Goal: Information Seeking & Learning: Find contact information

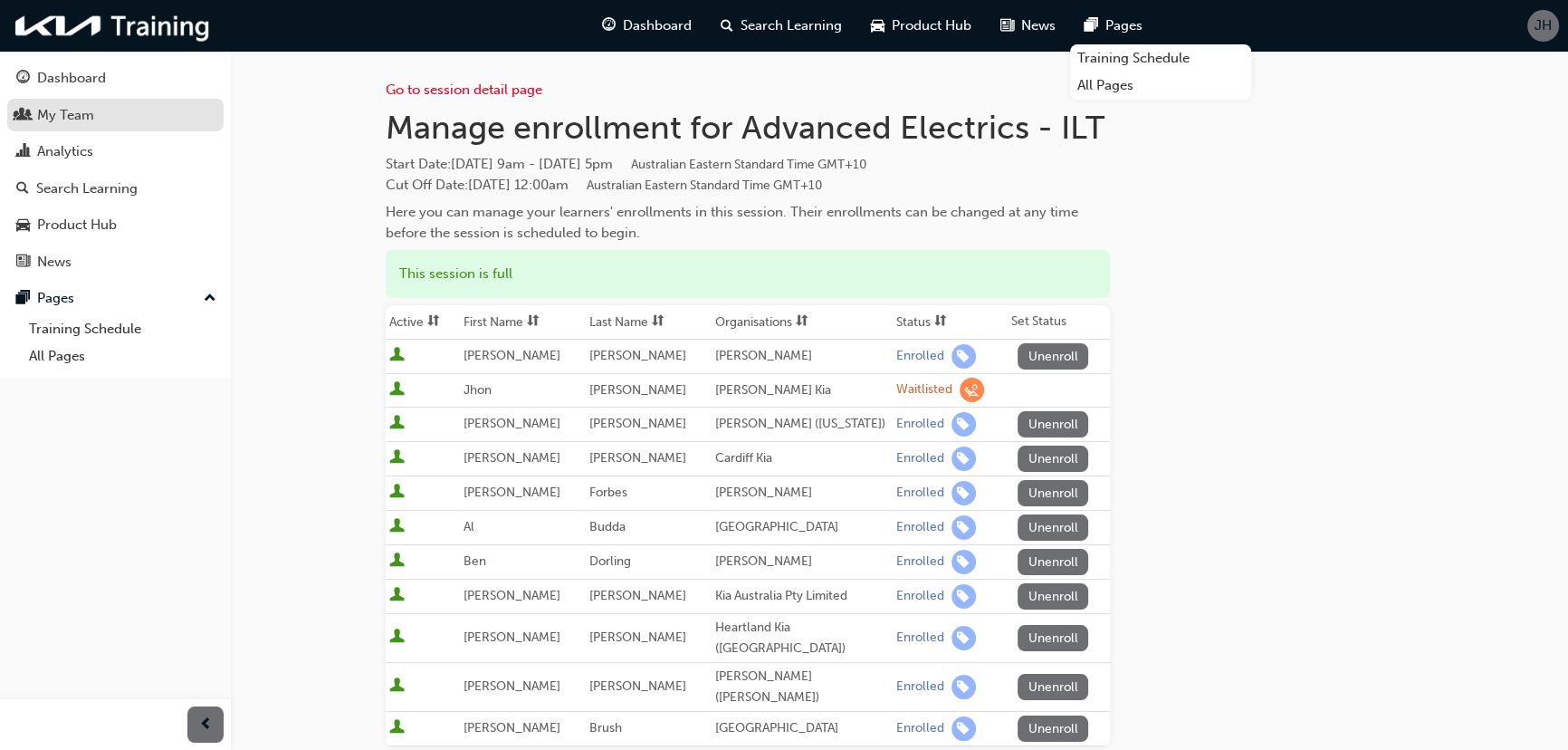
click at [81, 114] on div "My Team" at bounding box center [65, 115] width 57 height 21
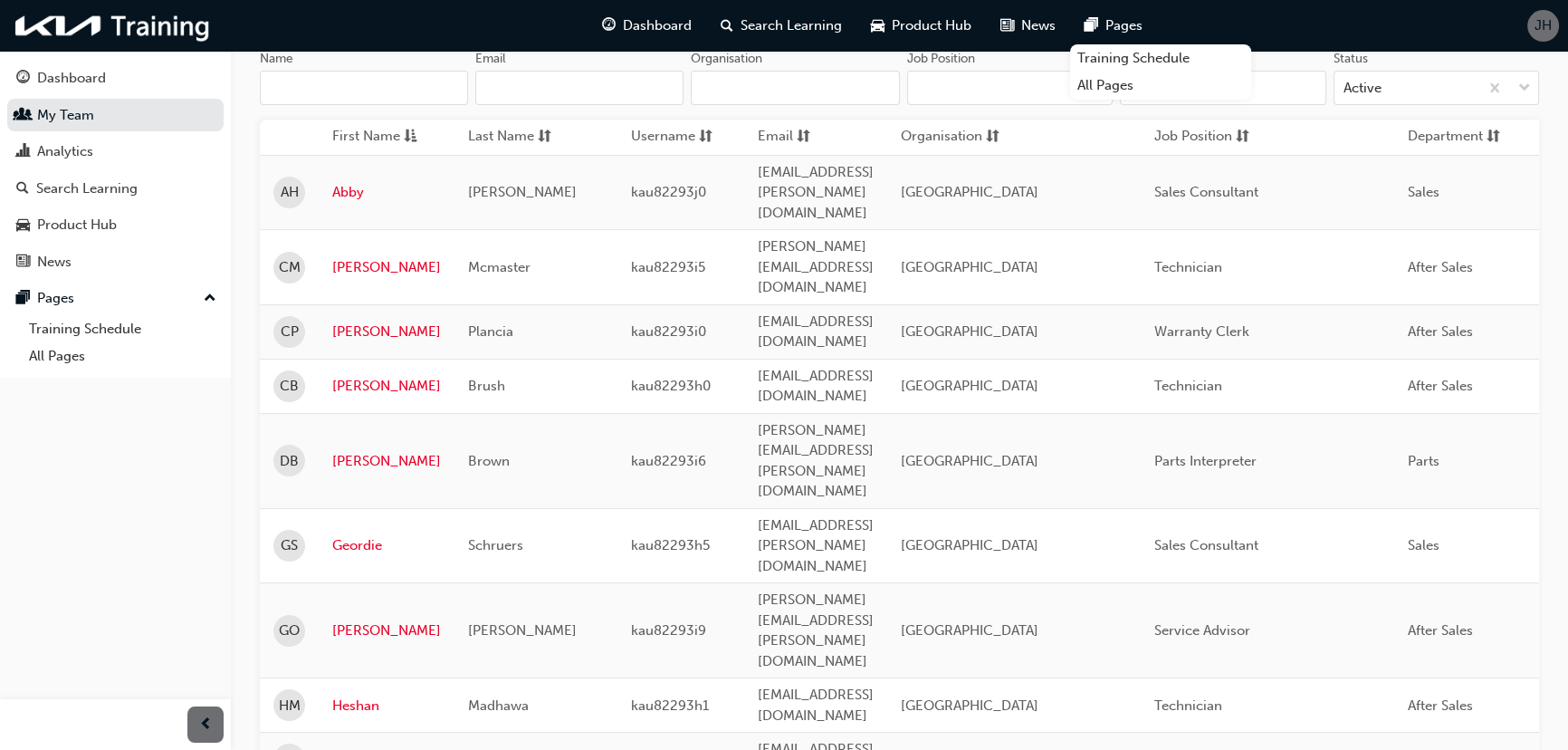
scroll to position [155, 0]
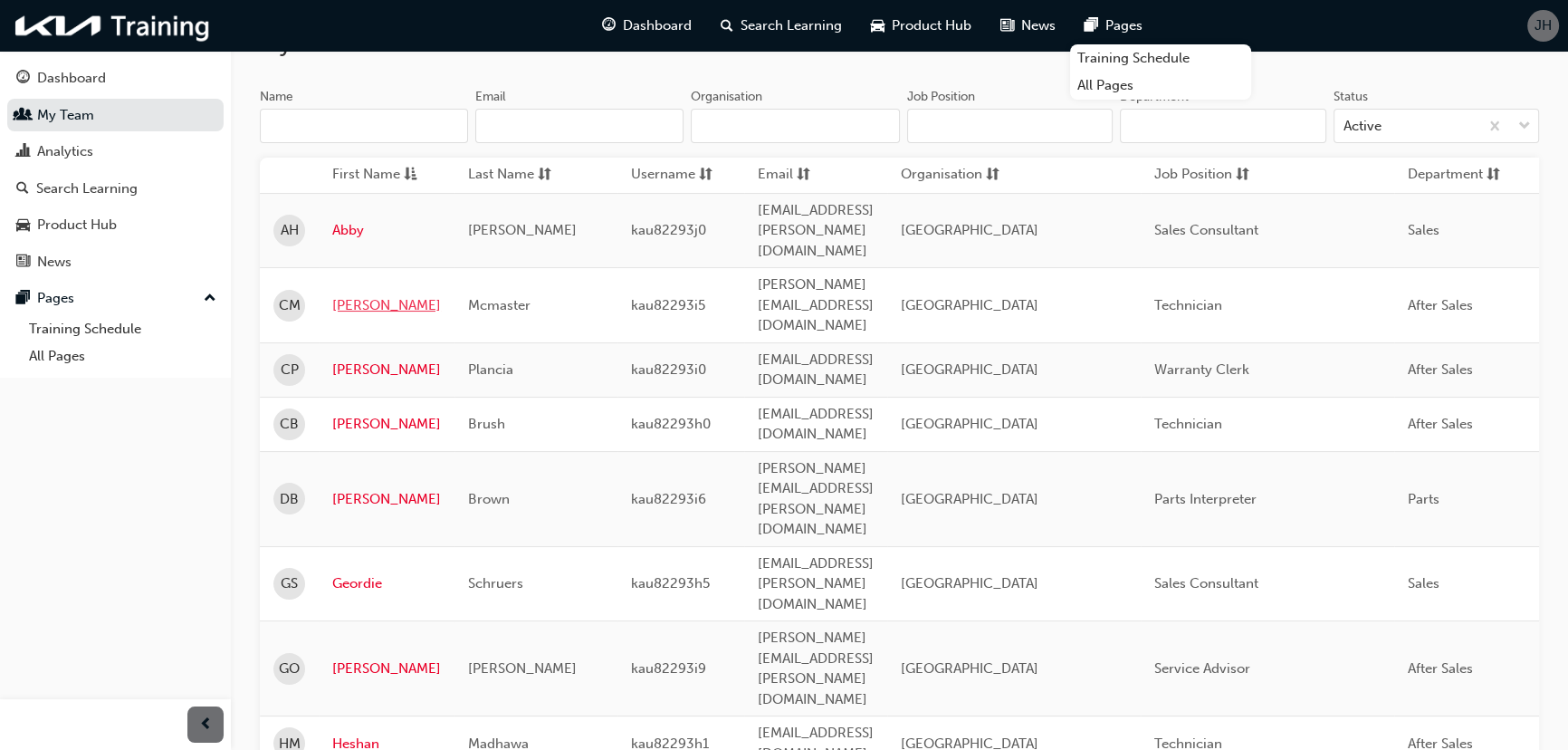
click at [357, 295] on link "[PERSON_NAME]" at bounding box center [387, 305] width 109 height 21
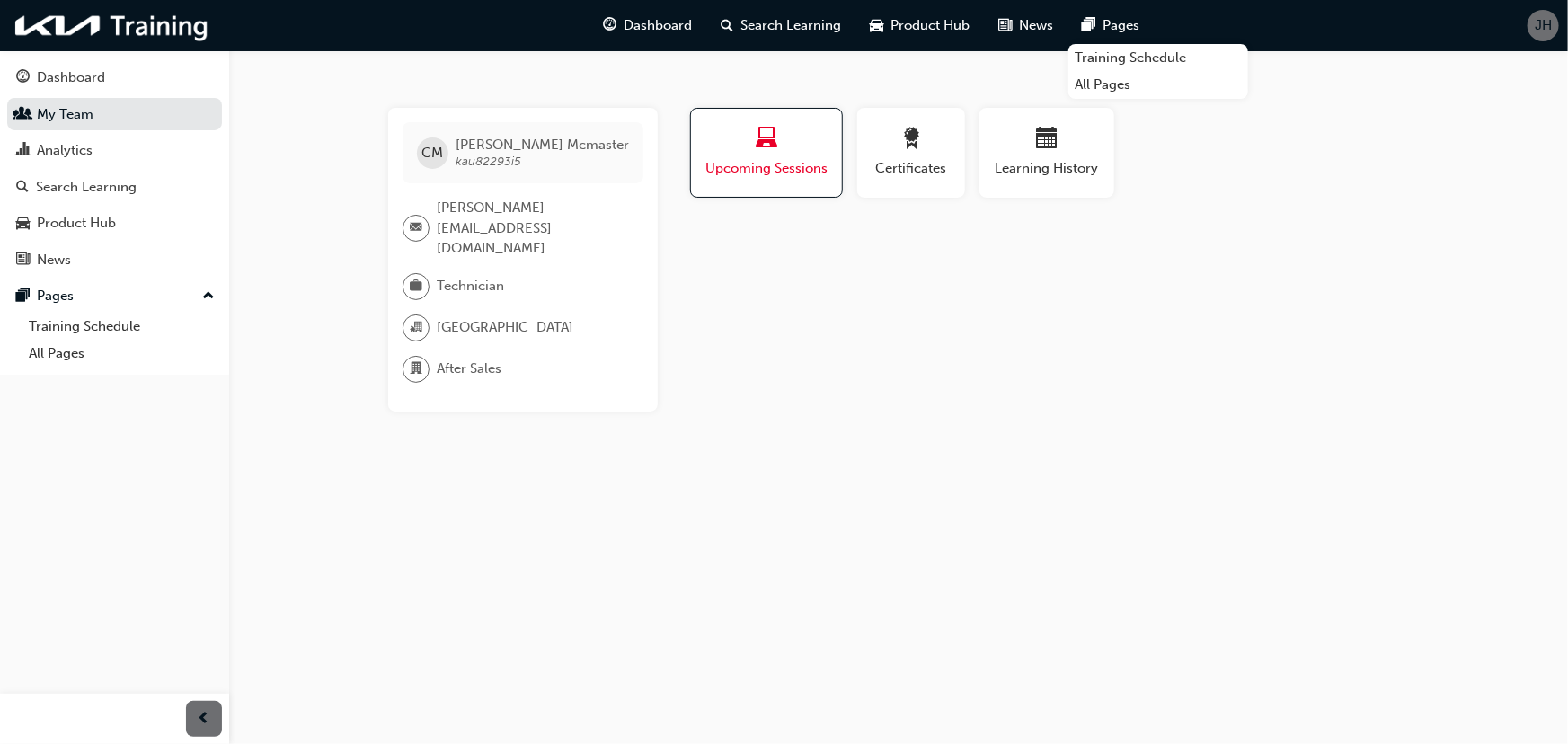
click at [752, 151] on div "button" at bounding box center [766, 142] width 124 height 27
click at [893, 146] on div "button" at bounding box center [911, 142] width 80 height 27
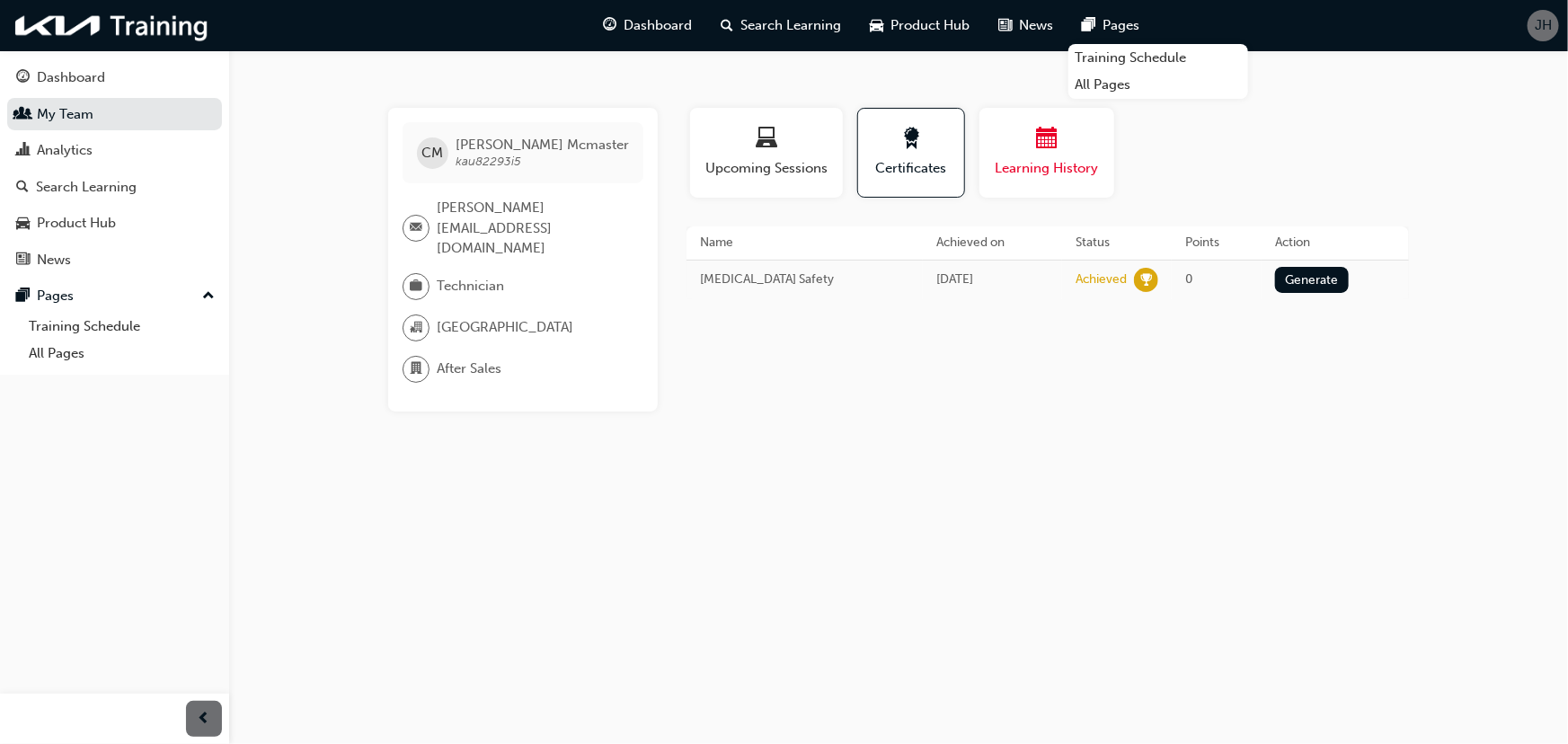
click at [1057, 141] on span "calendar-icon" at bounding box center [1047, 140] width 22 height 25
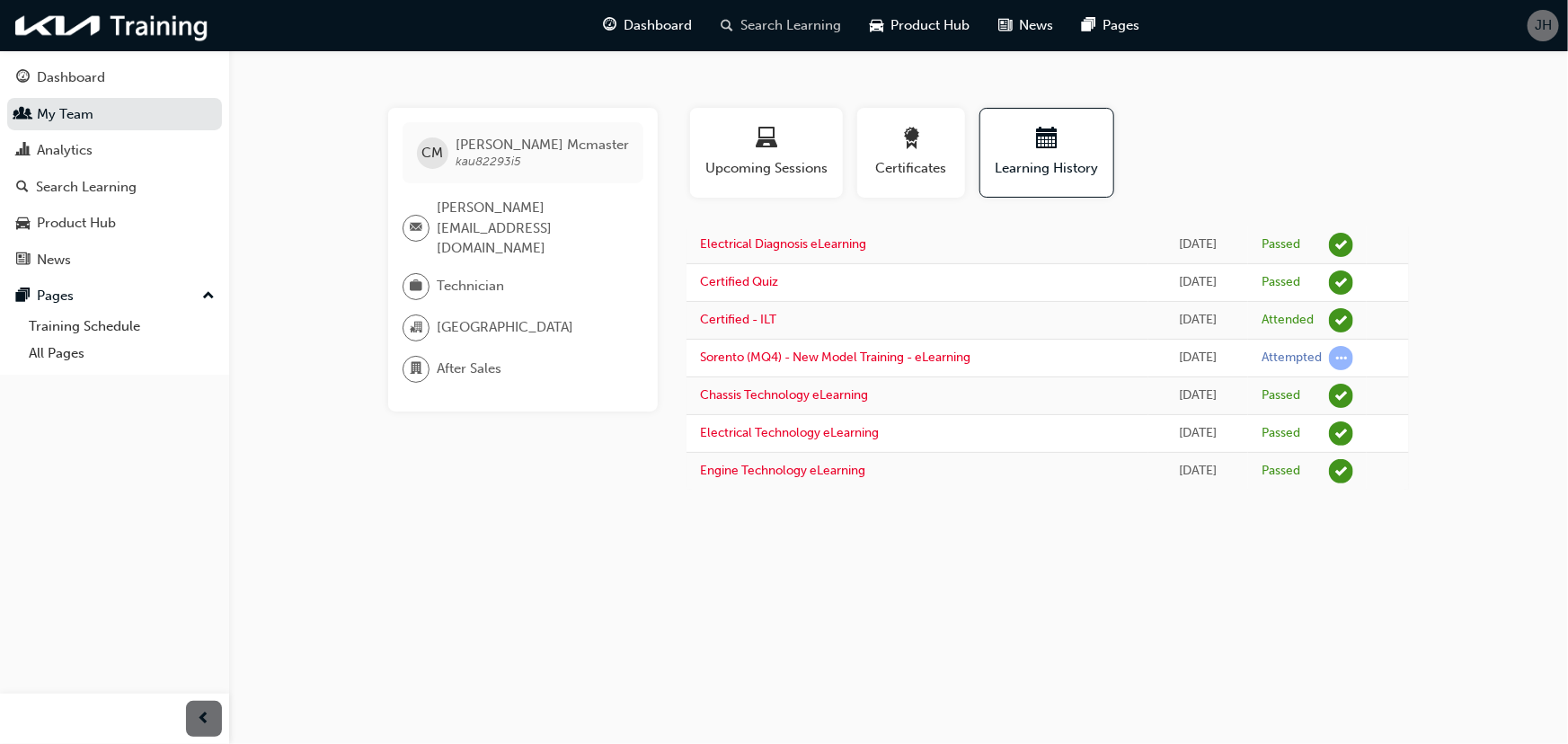
click at [813, 26] on span "Search Learning" at bounding box center [792, 26] width 101 height 21
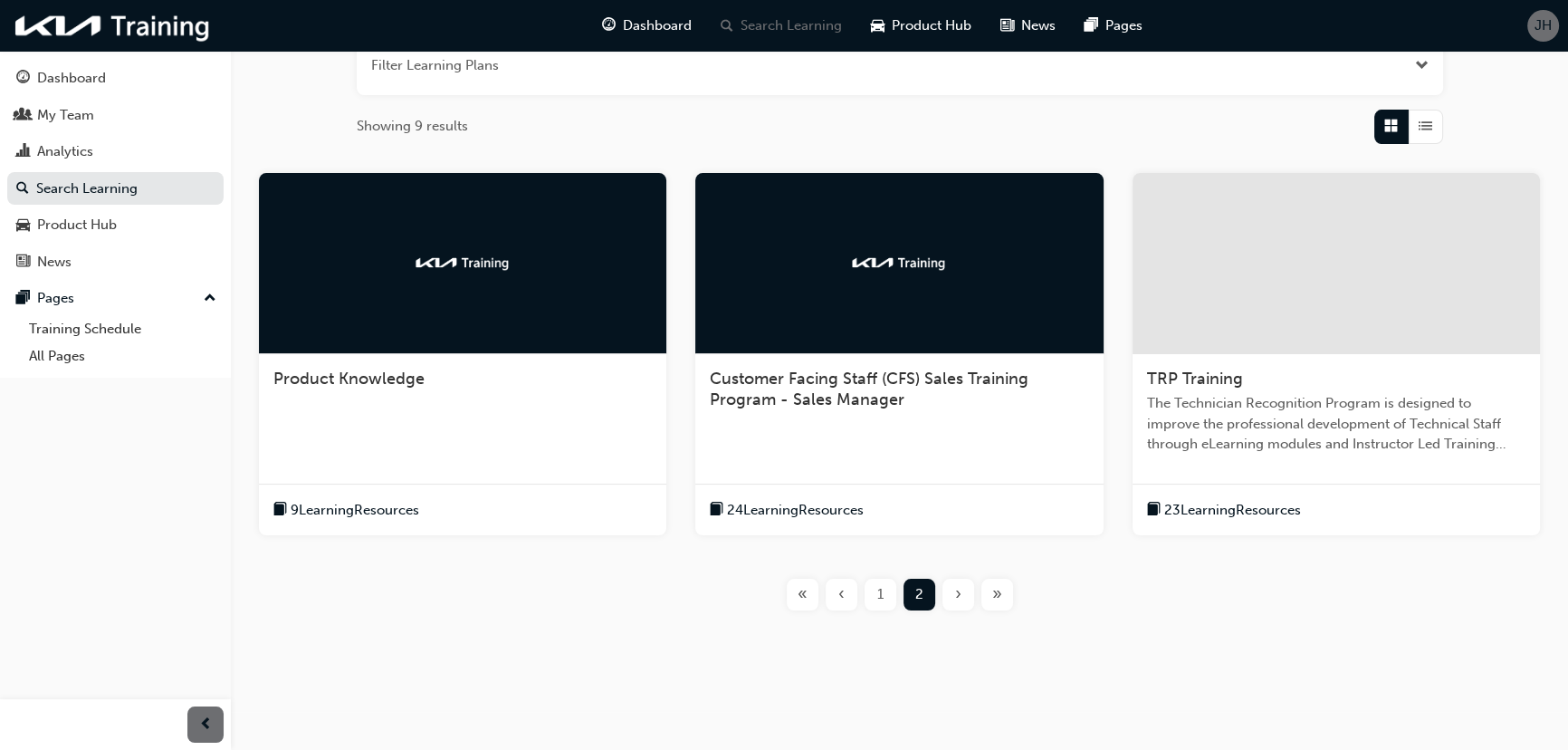
scroll to position [252, 0]
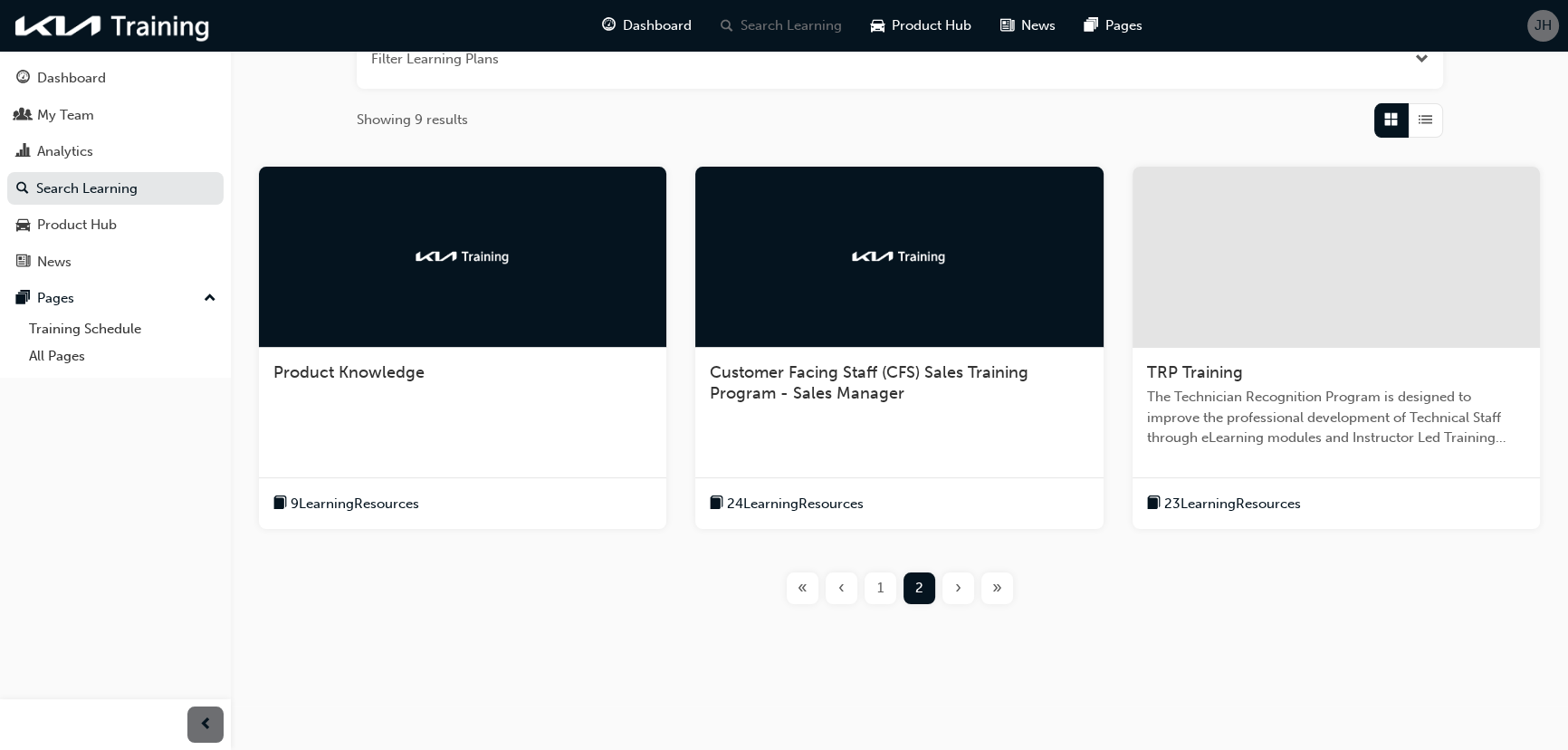
click at [1246, 252] on div at bounding box center [1336, 257] width 407 height 182
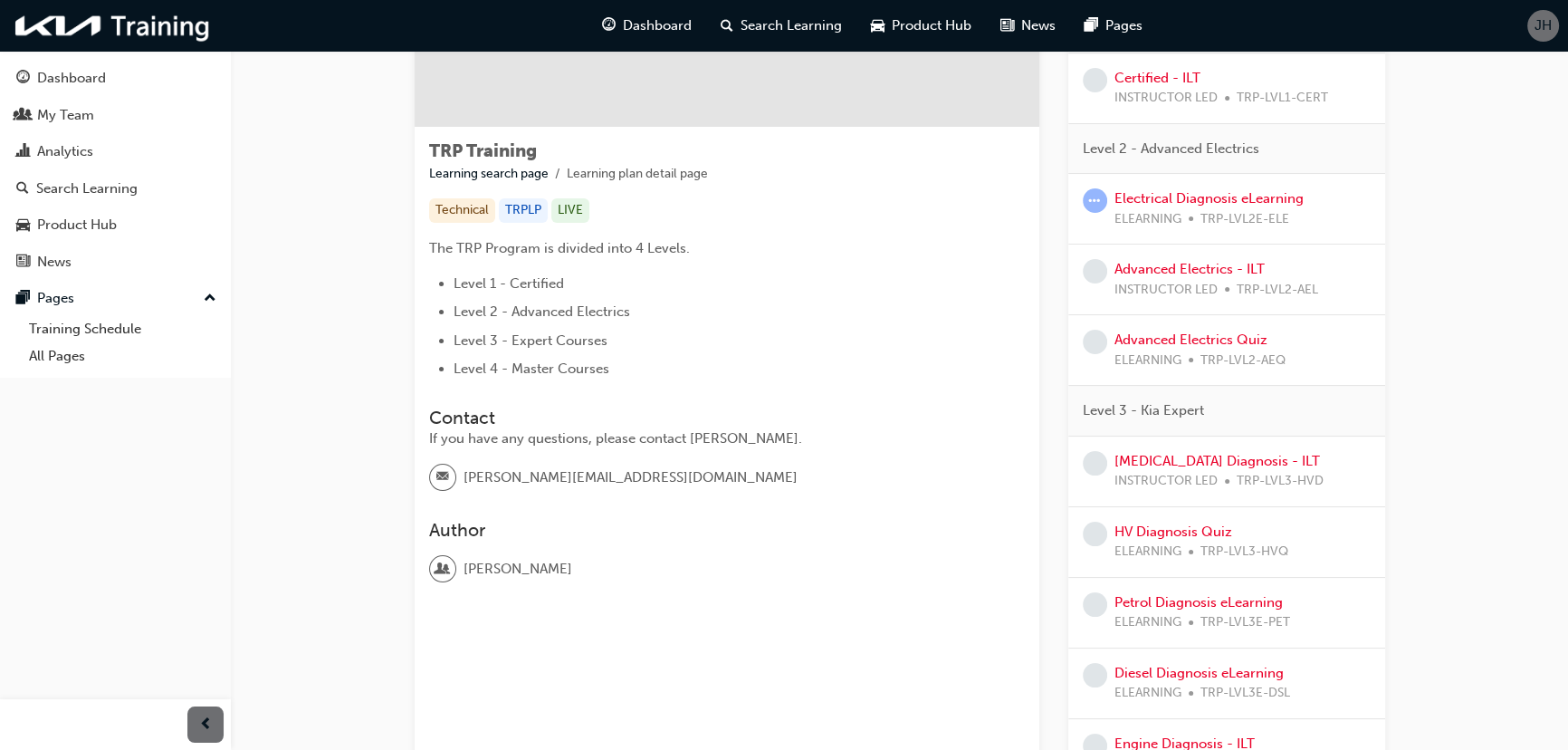
scroll to position [94, 0]
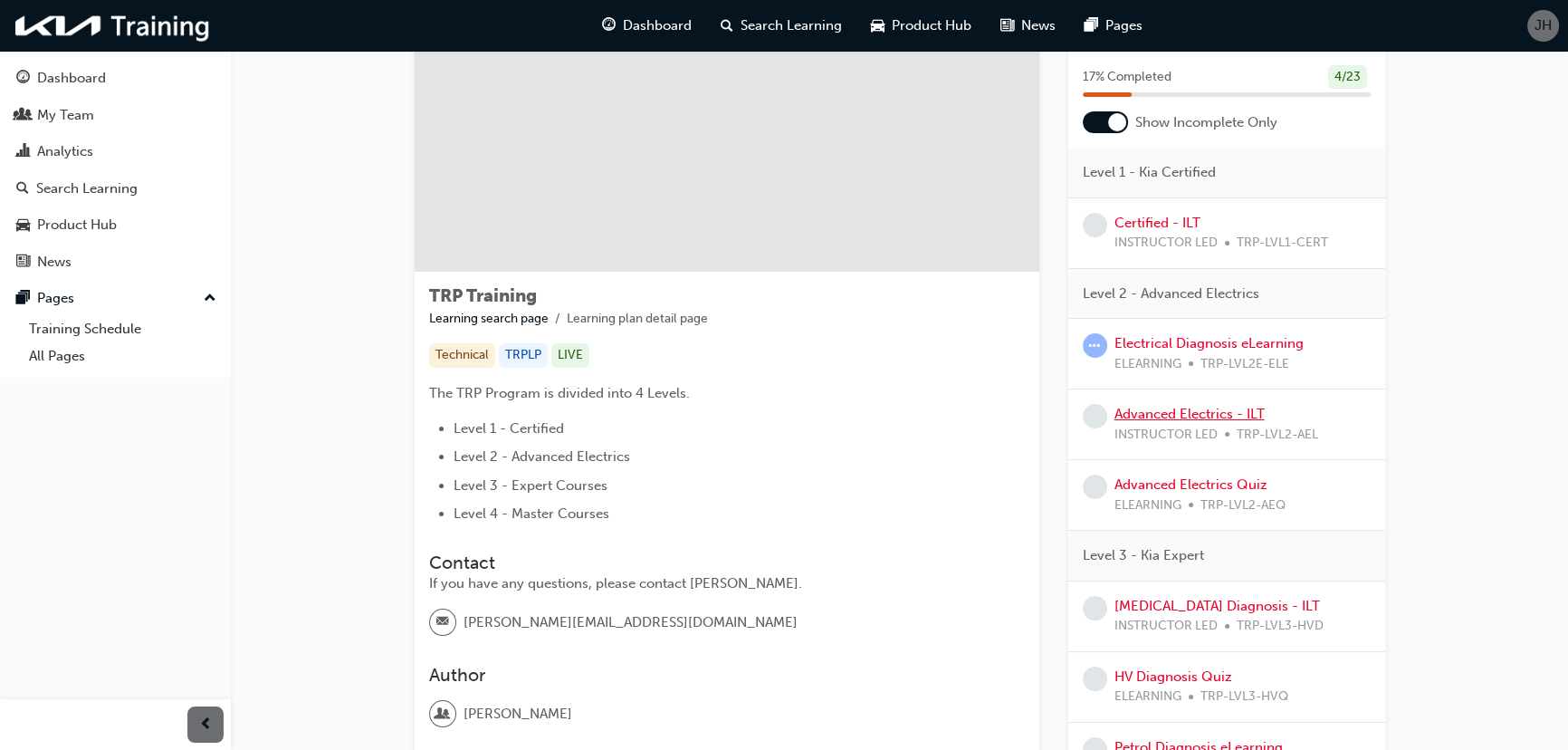
click at [1178, 416] on link "Advanced Electrics - ILT" at bounding box center [1189, 414] width 150 height 17
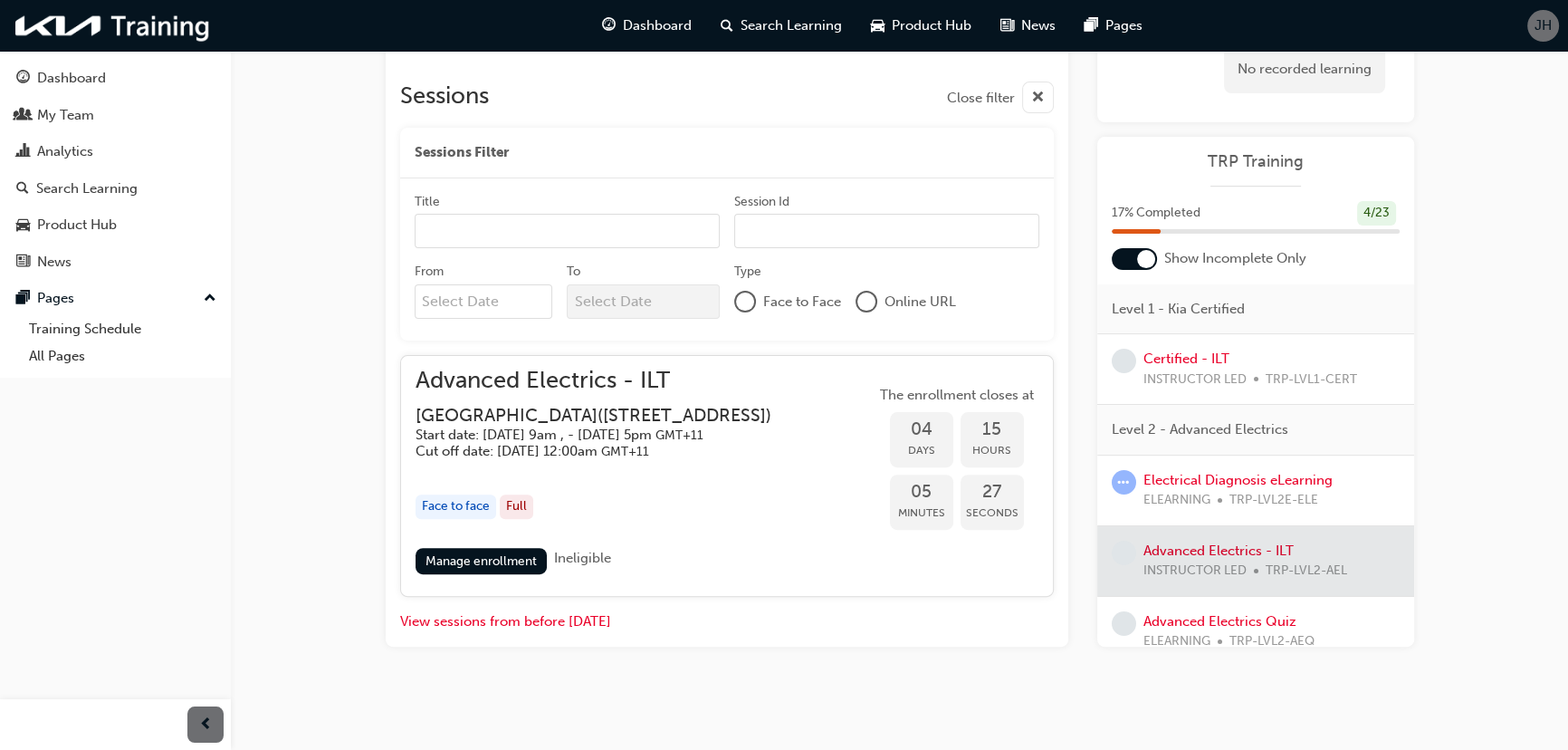
scroll to position [659, 0]
click at [495, 558] on link "Manage enrollment" at bounding box center [481, 560] width 132 height 26
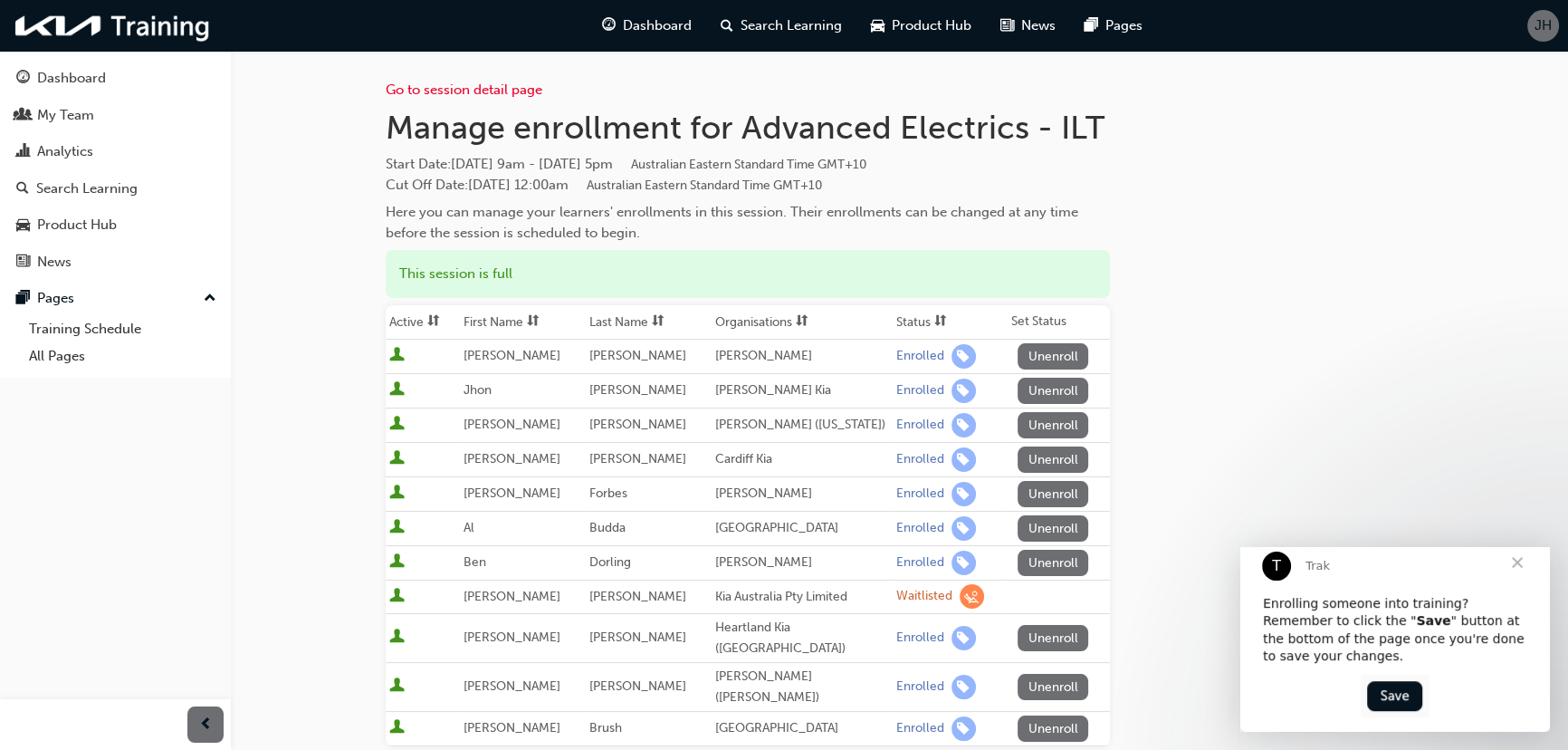
click at [1522, 579] on span "Close" at bounding box center [1516, 562] width 65 height 65
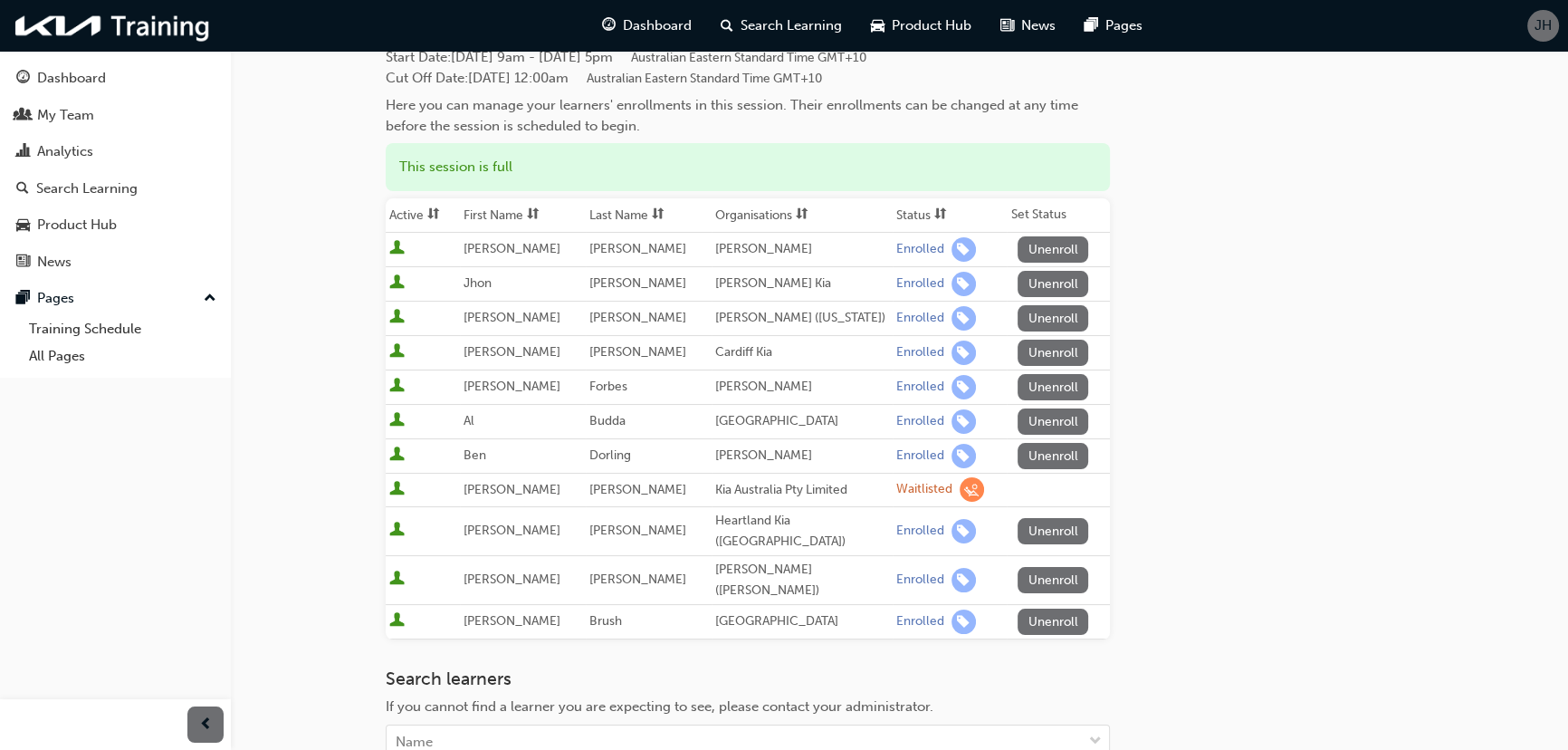
scroll to position [329, 0]
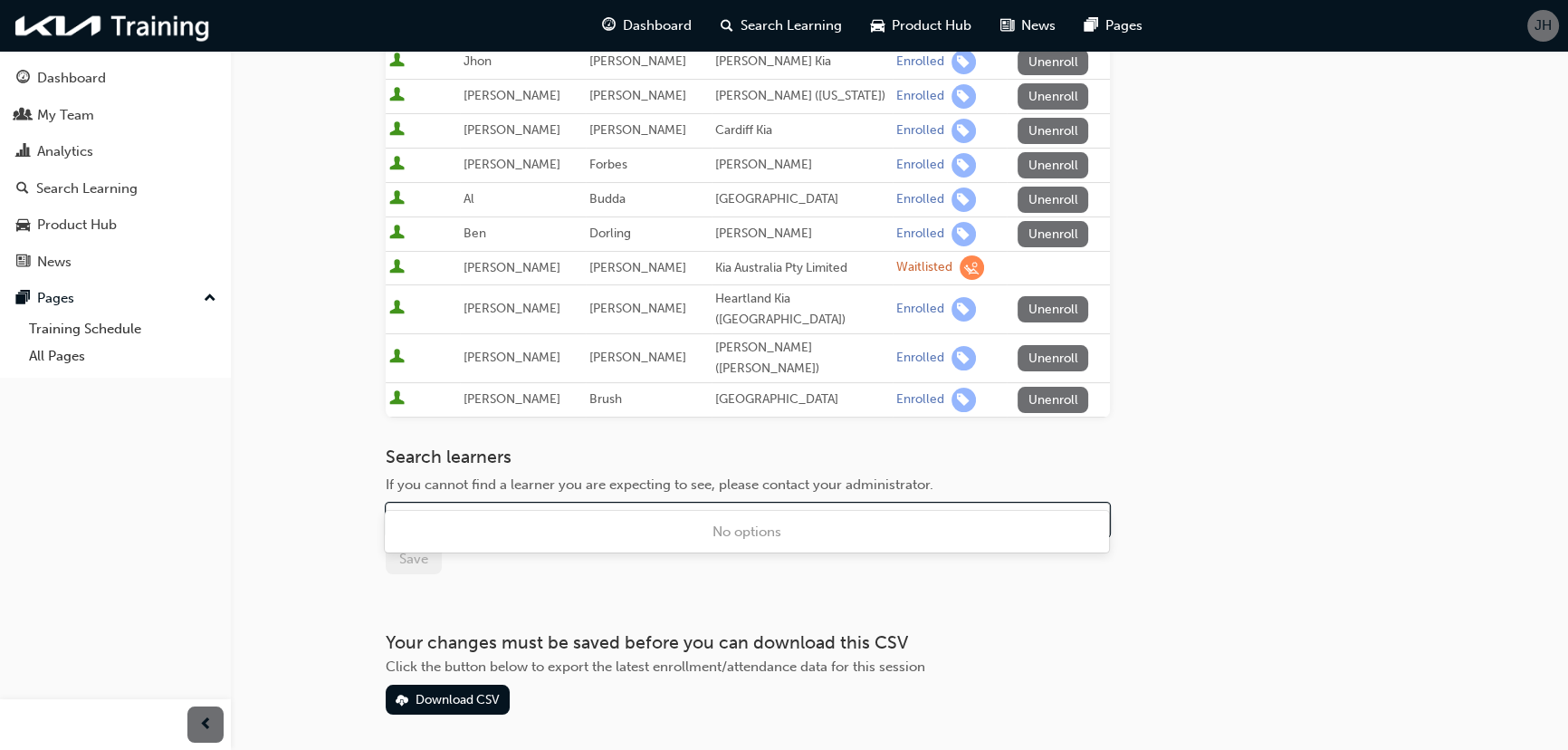
click at [530, 504] on div "Name" at bounding box center [734, 520] width 696 height 31
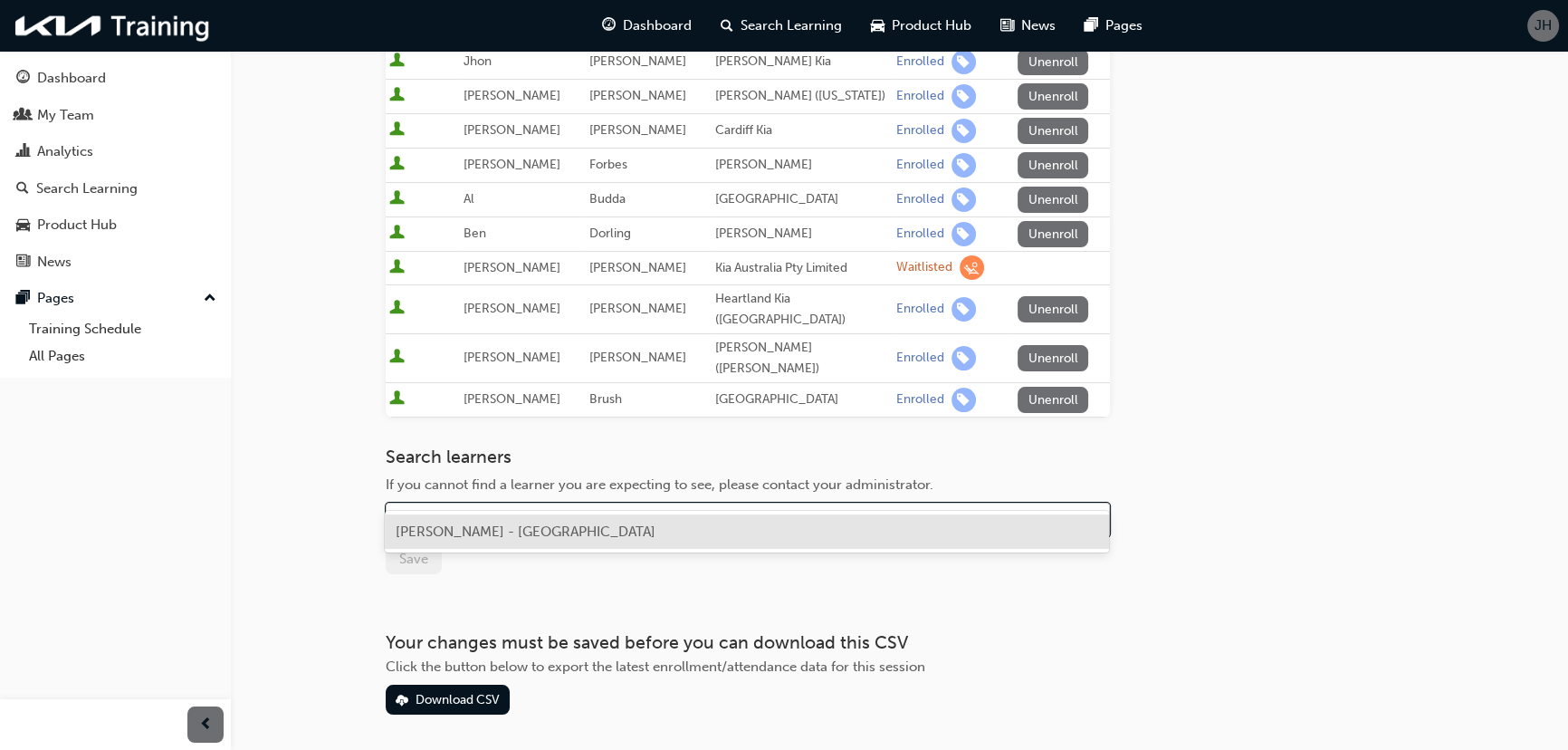
type input "camer"
click at [525, 533] on span "[PERSON_NAME] - [GEOGRAPHIC_DATA]" at bounding box center [525, 532] width 260 height 17
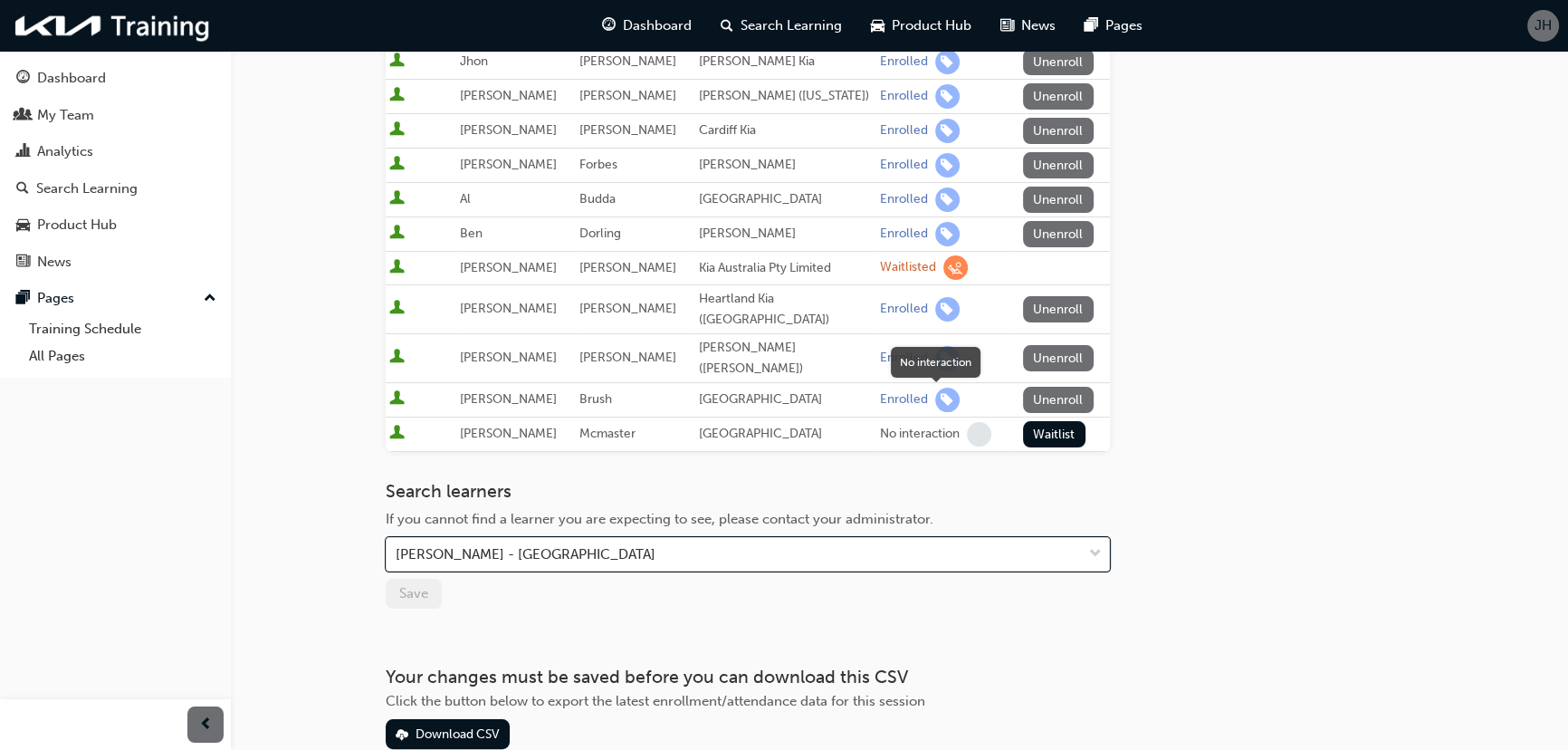
click at [966, 422] on span "learningRecordVerb_NONE-icon" at bounding box center [978, 434] width 25 height 25
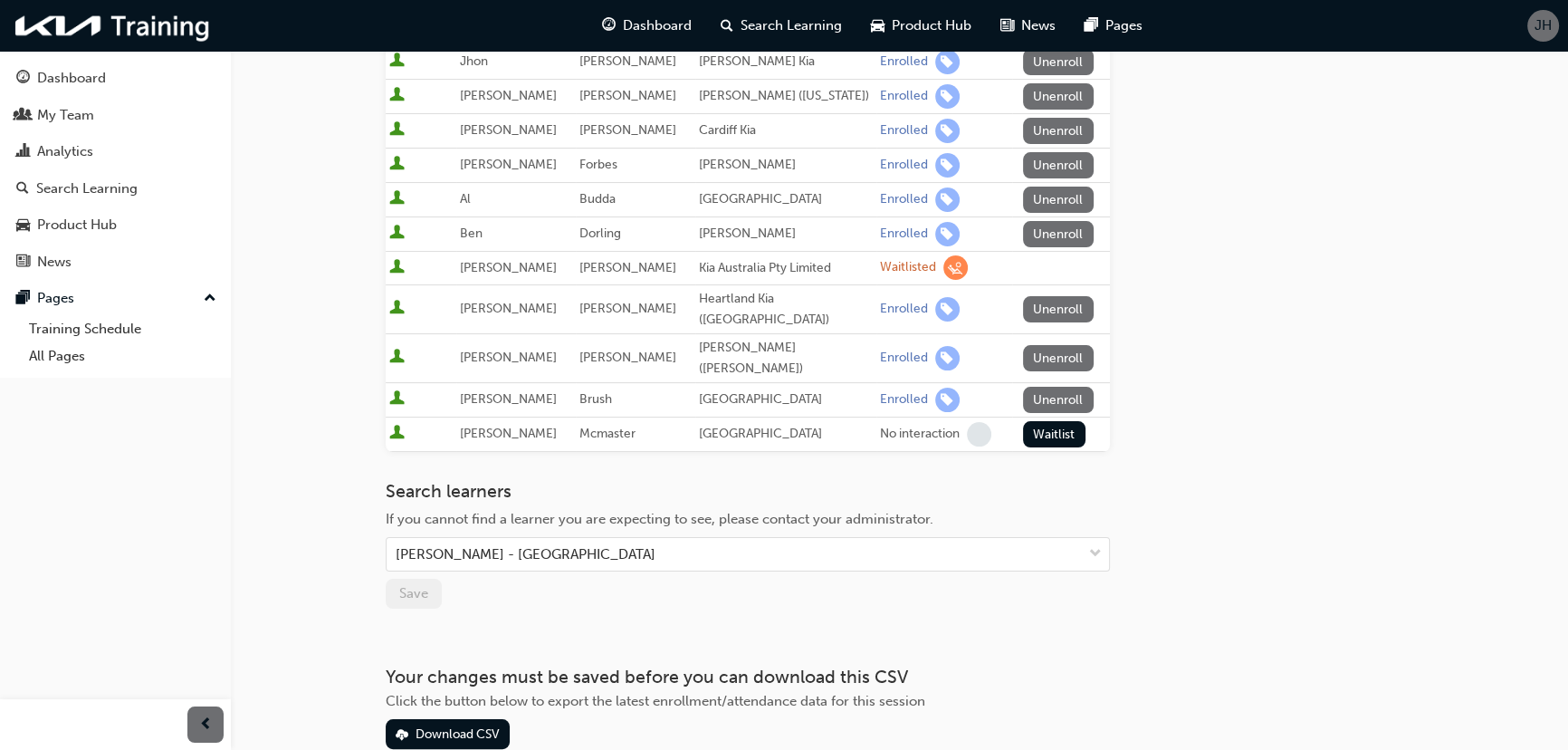
drag, startPoint x: 1050, startPoint y: 400, endPoint x: 1113, endPoint y: 486, distance: 106.6
click at [1113, 486] on div "Go to session detail page Manage enrollment for Advanced Electrics - ILT Start …" at bounding box center [900, 235] width 1028 height 1026
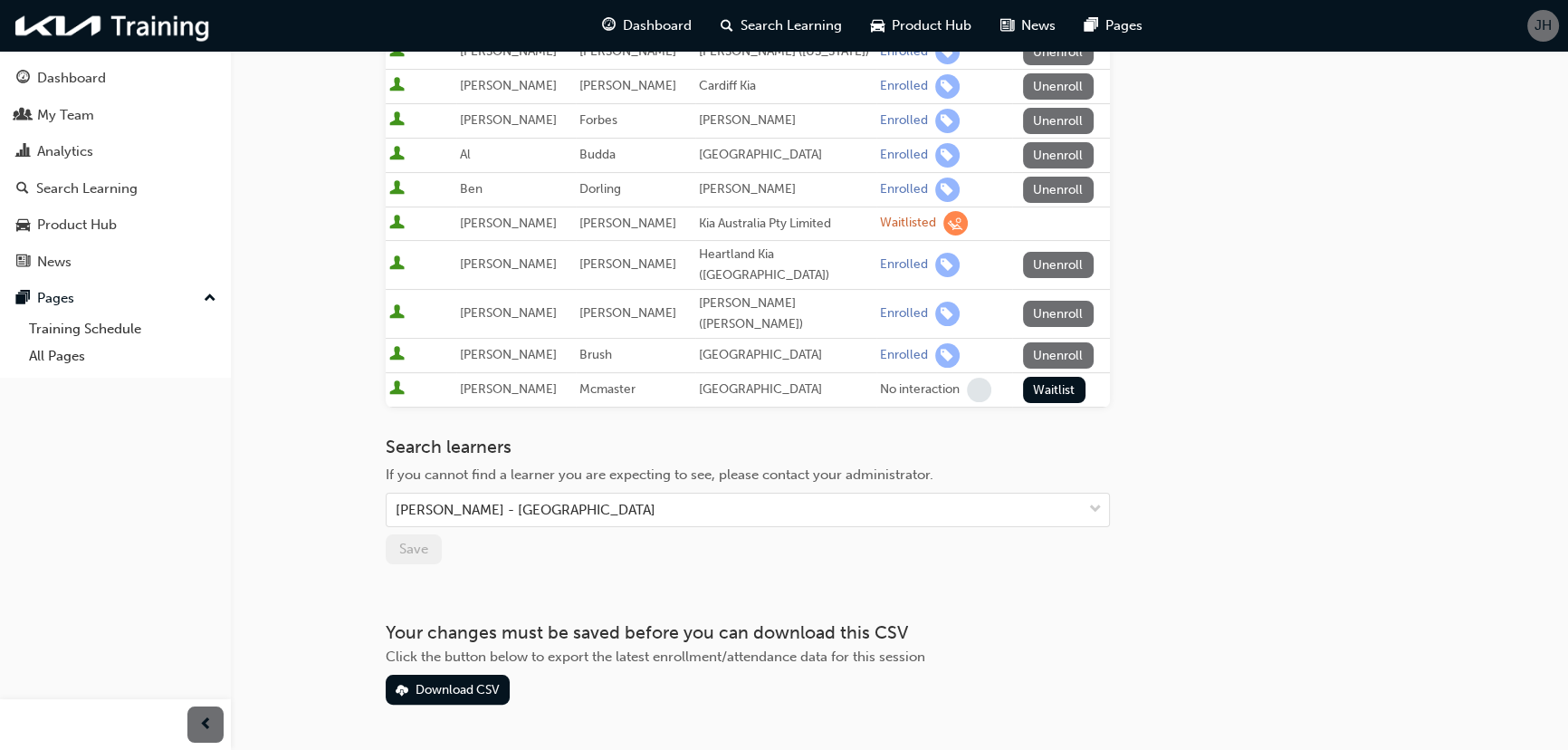
scroll to position [396, 0]
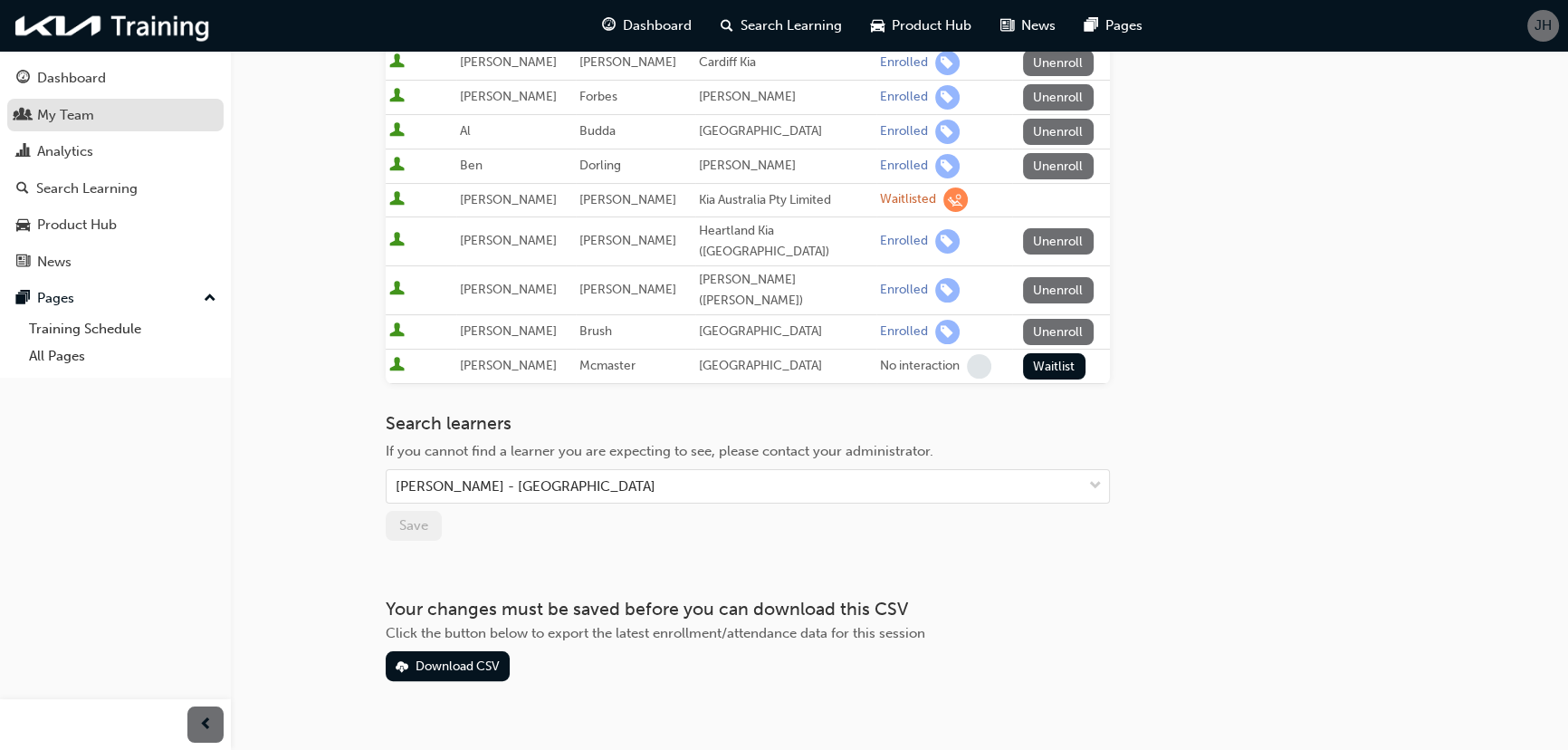
click at [100, 113] on div "My Team" at bounding box center [115, 115] width 198 height 23
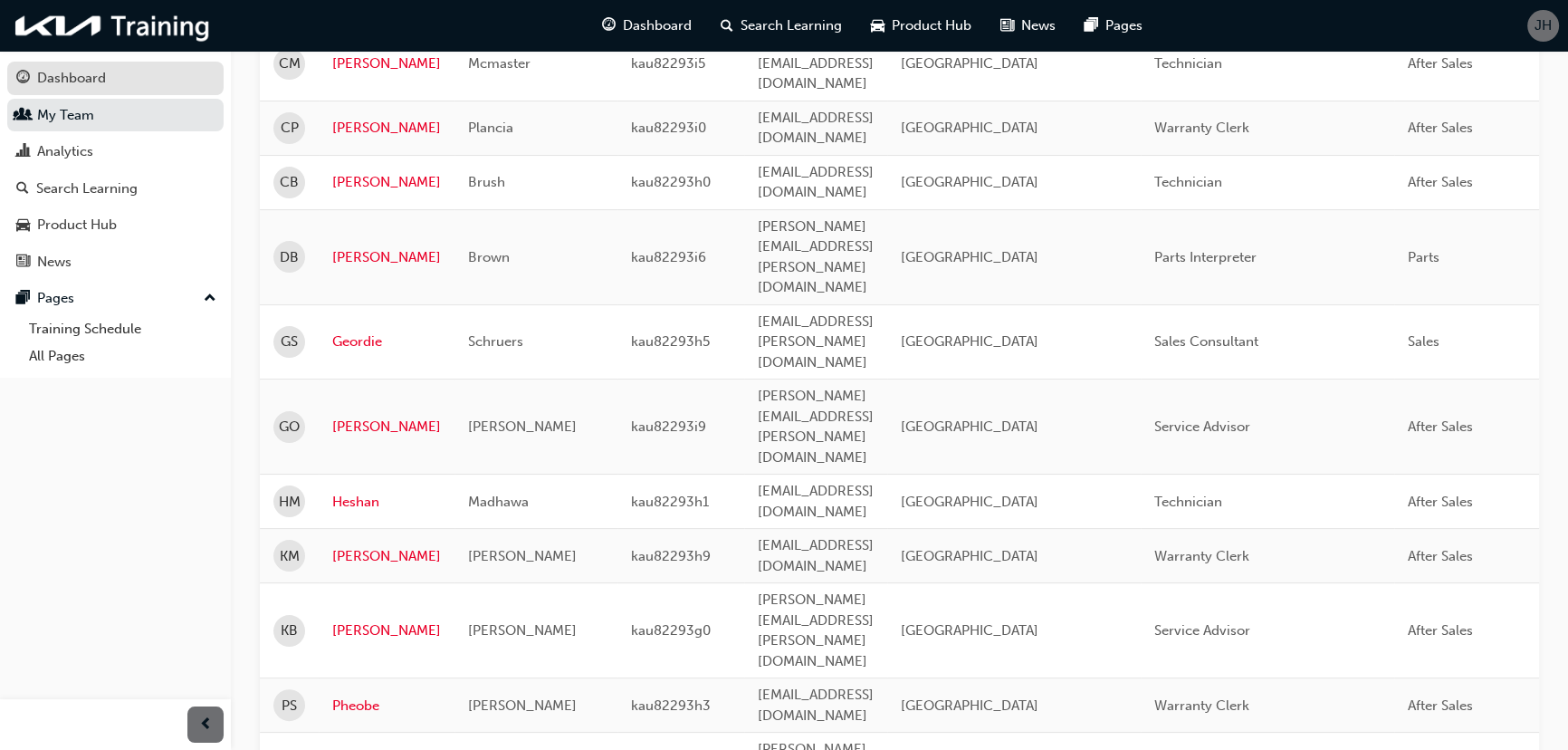
click at [86, 71] on div "Dashboard" at bounding box center [71, 78] width 69 height 21
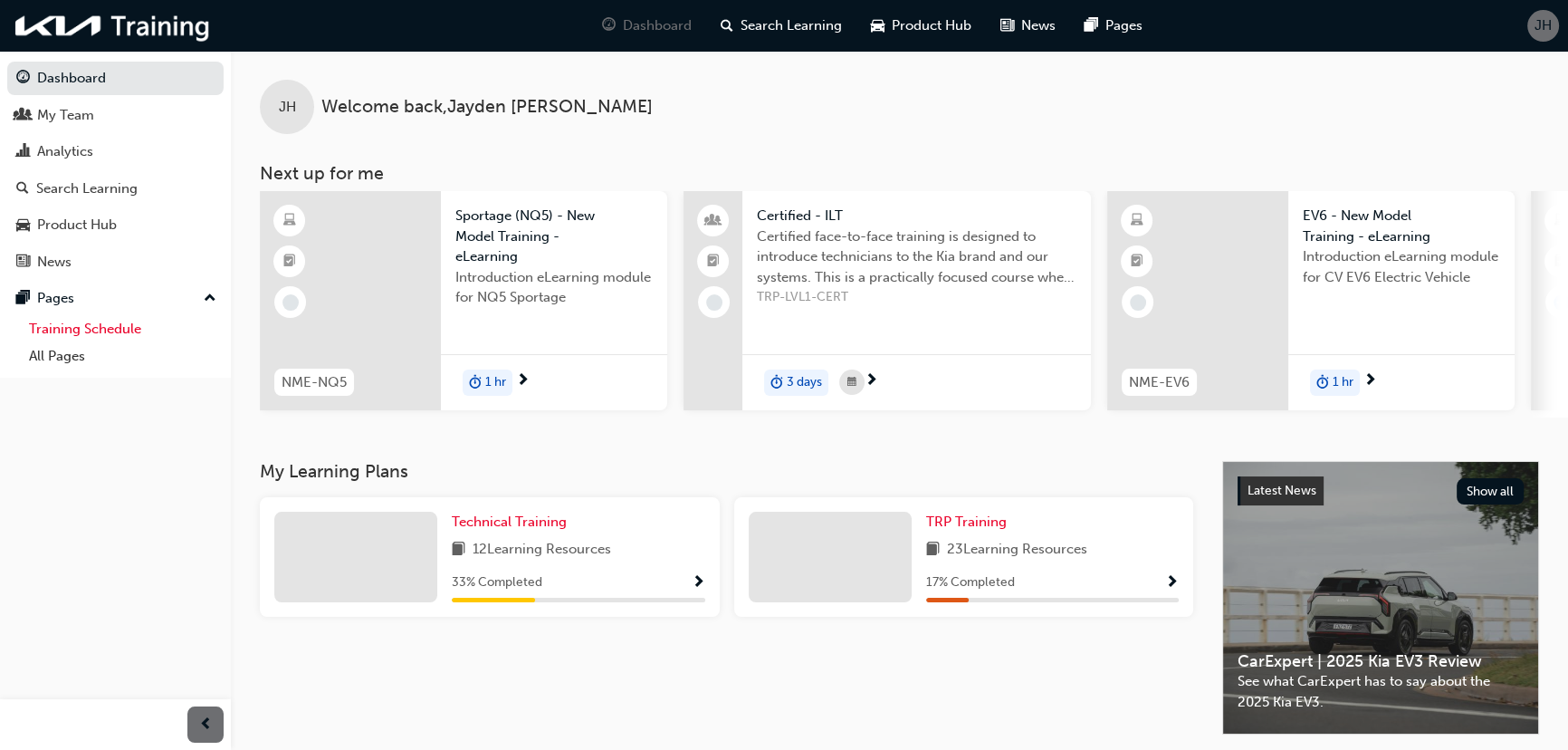
click at [77, 326] on link "Training Schedule" at bounding box center [123, 329] width 202 height 28
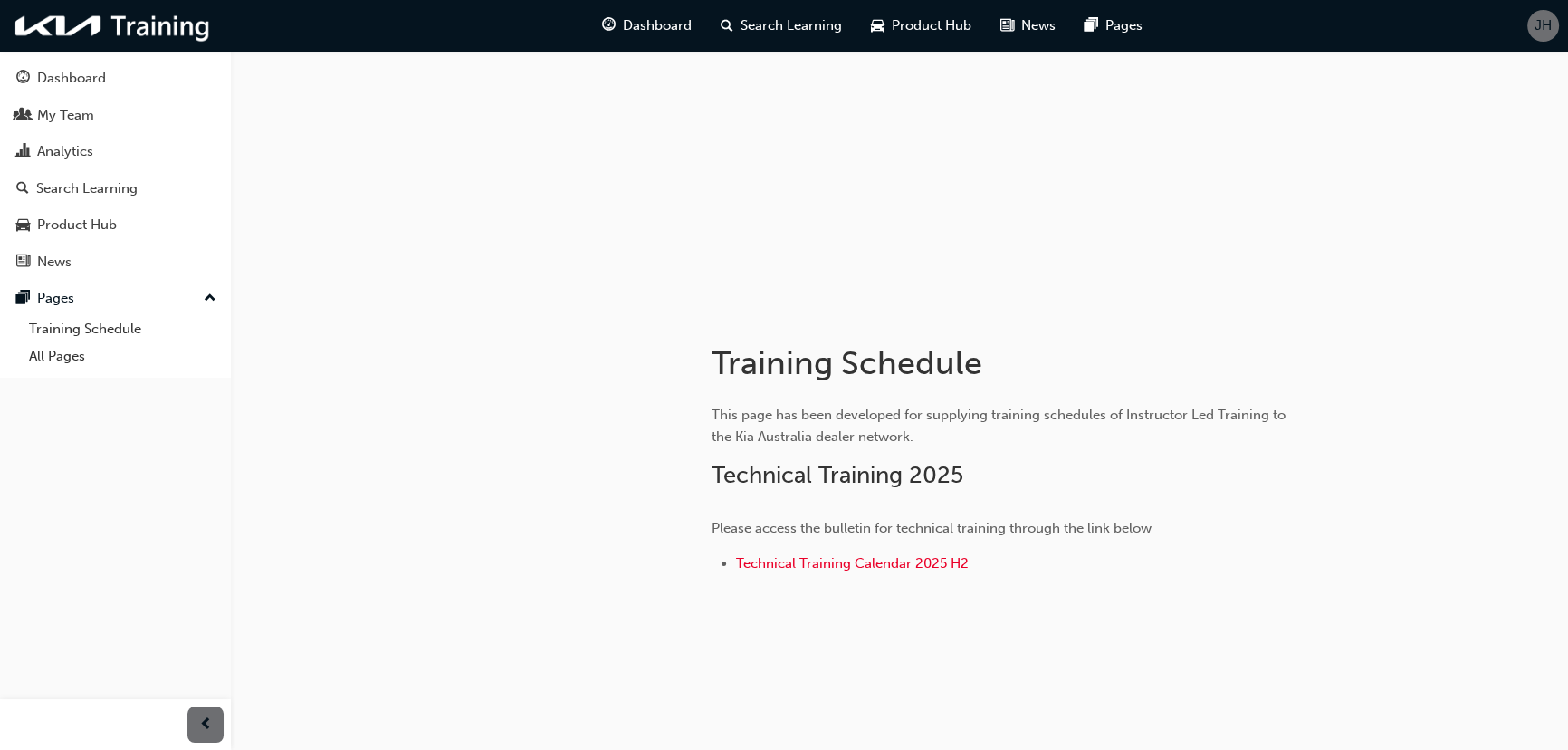
scroll to position [110, 0]
click at [925, 557] on span "Technical Training Calendar 2025 H2" at bounding box center [852, 559] width 233 height 17
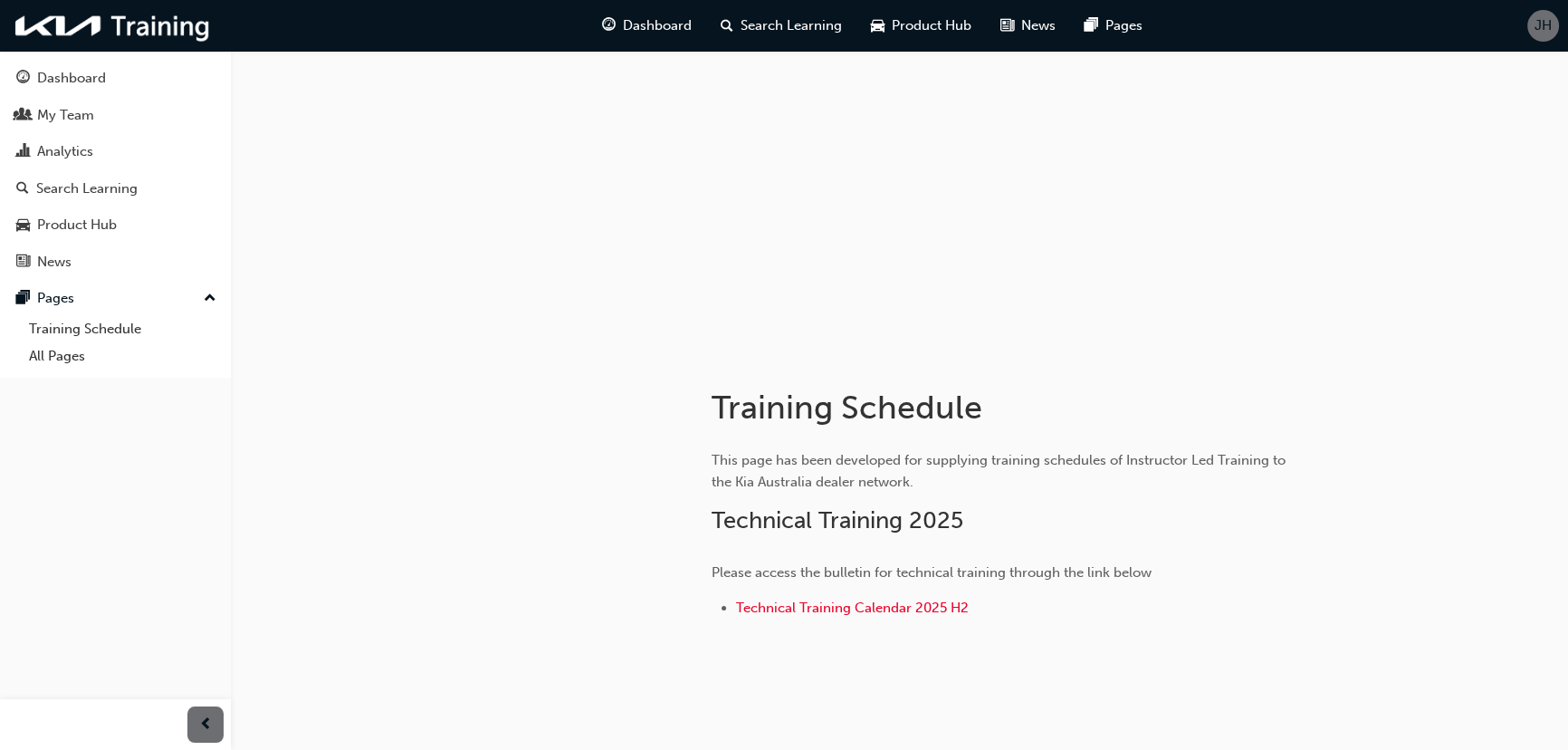
scroll to position [110, 0]
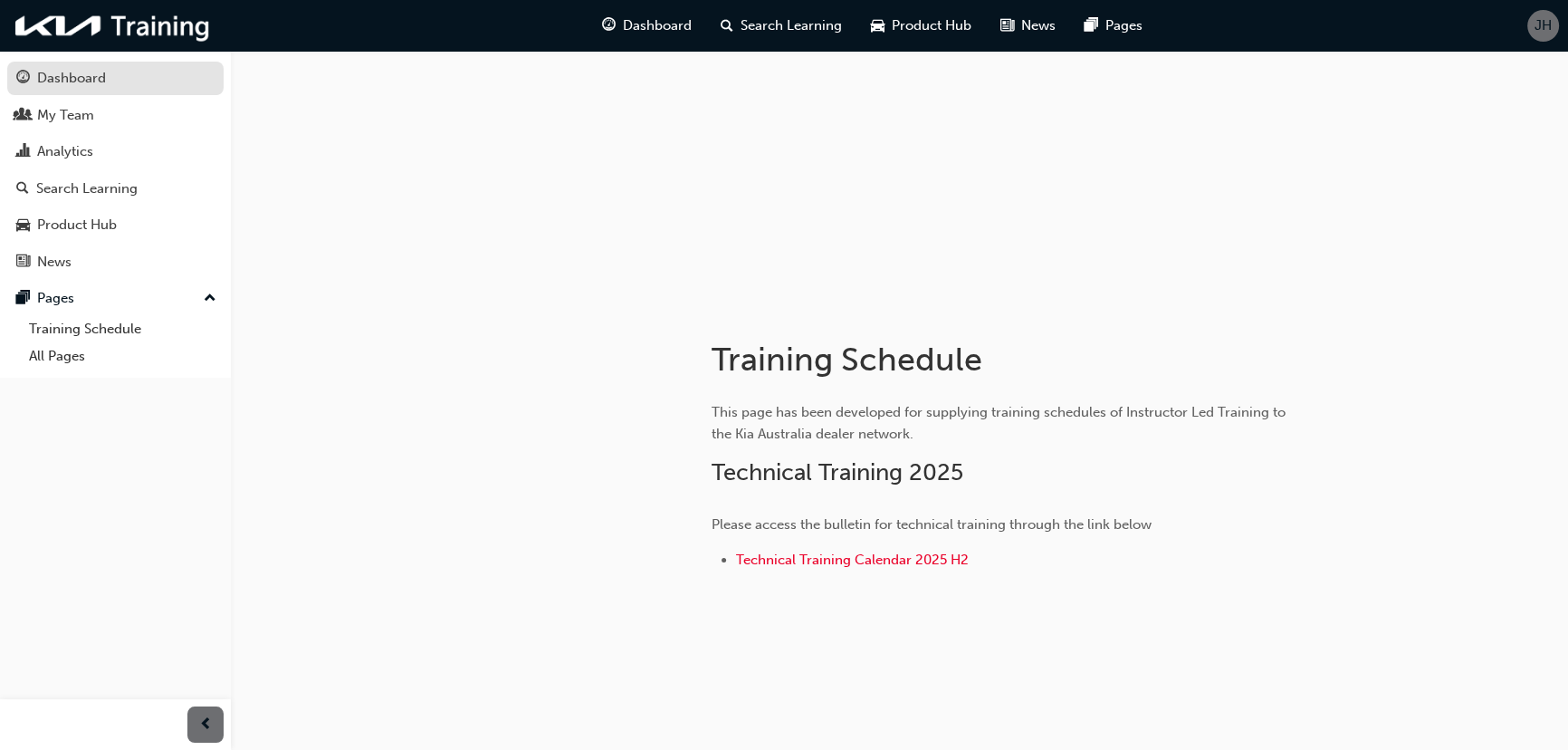
click at [81, 75] on div "Dashboard" at bounding box center [71, 78] width 69 height 21
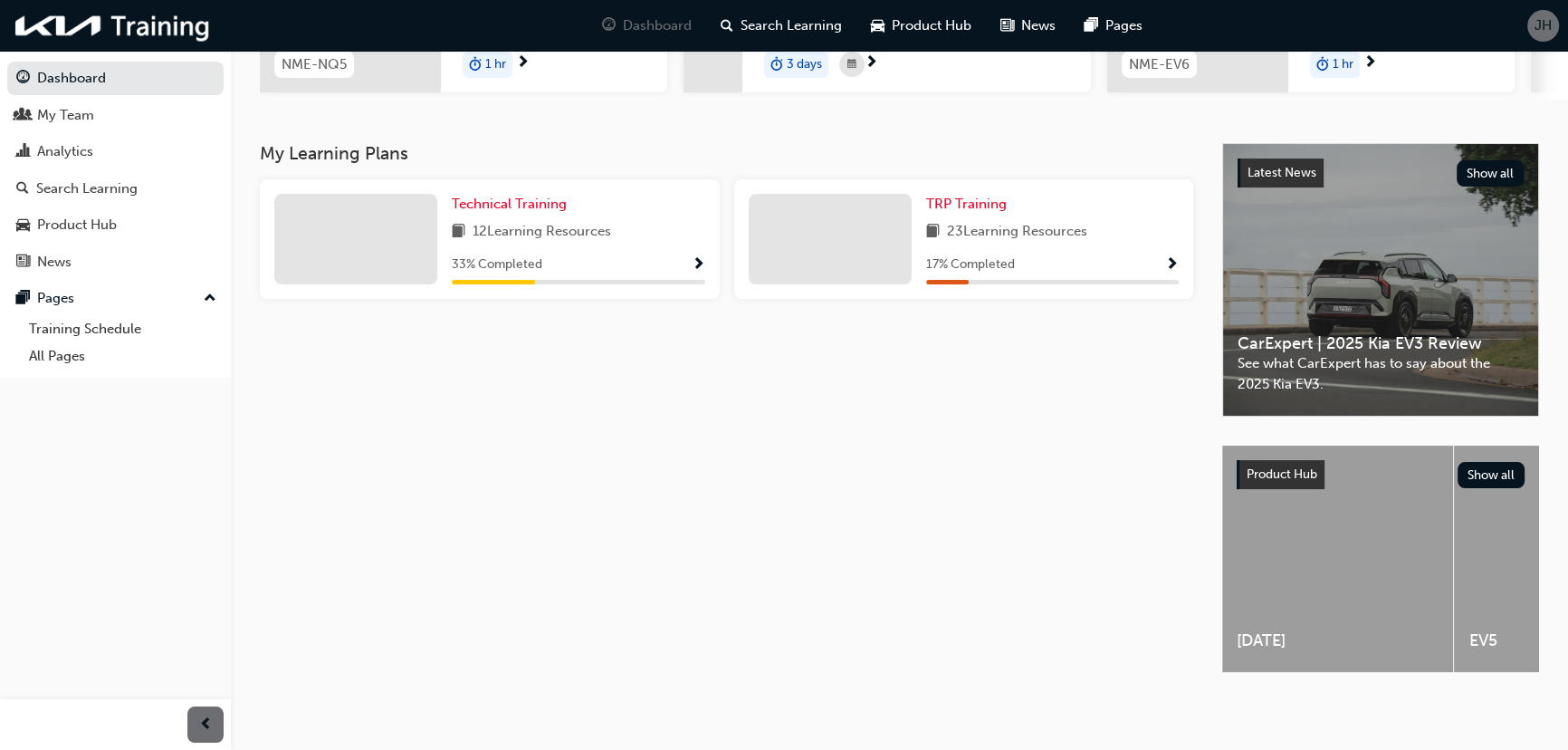
scroll to position [330, 0]
click at [62, 123] on div "My Team" at bounding box center [65, 115] width 57 height 21
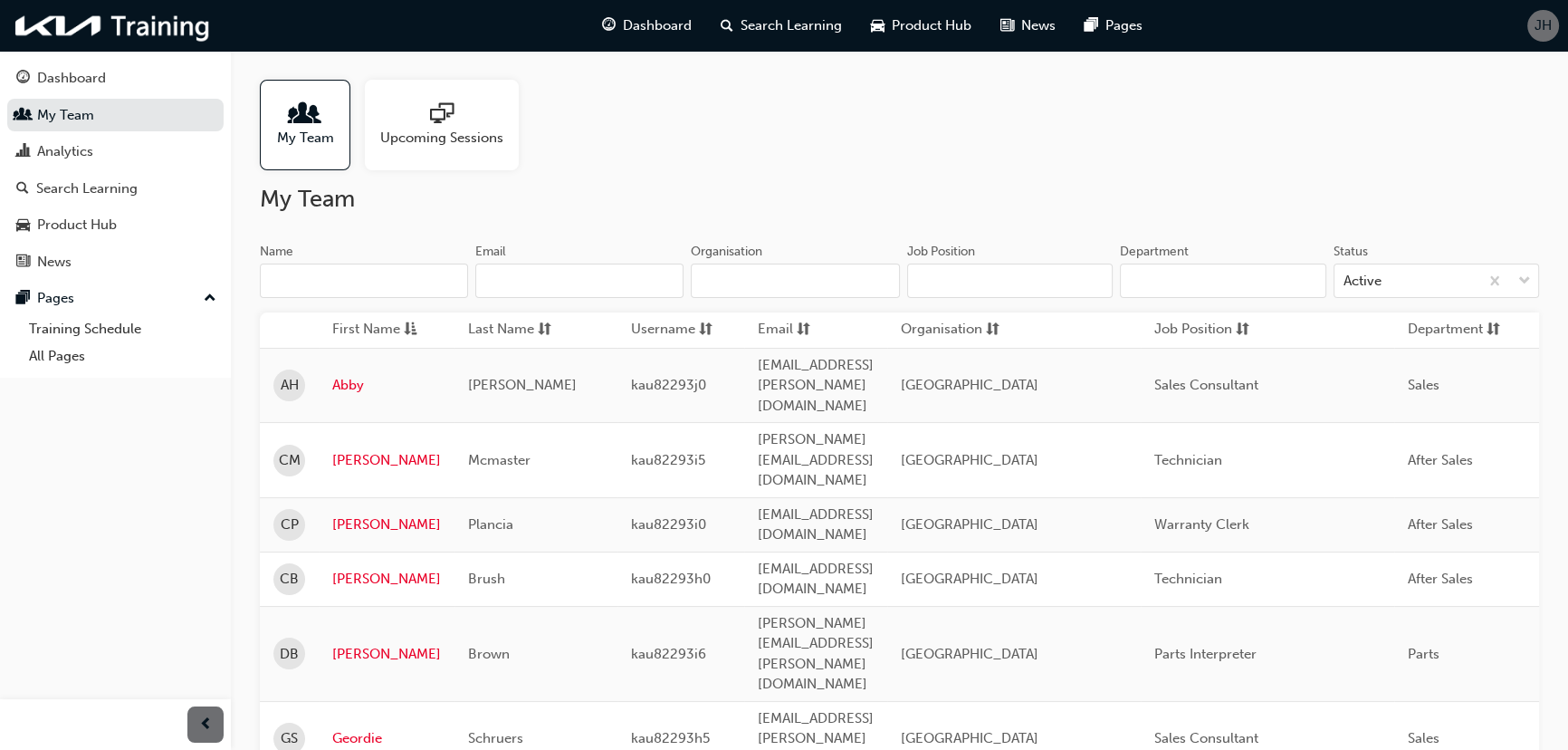
click at [438, 117] on span "sessionType_ONLINE_URL-icon" at bounding box center [442, 115] width 24 height 26
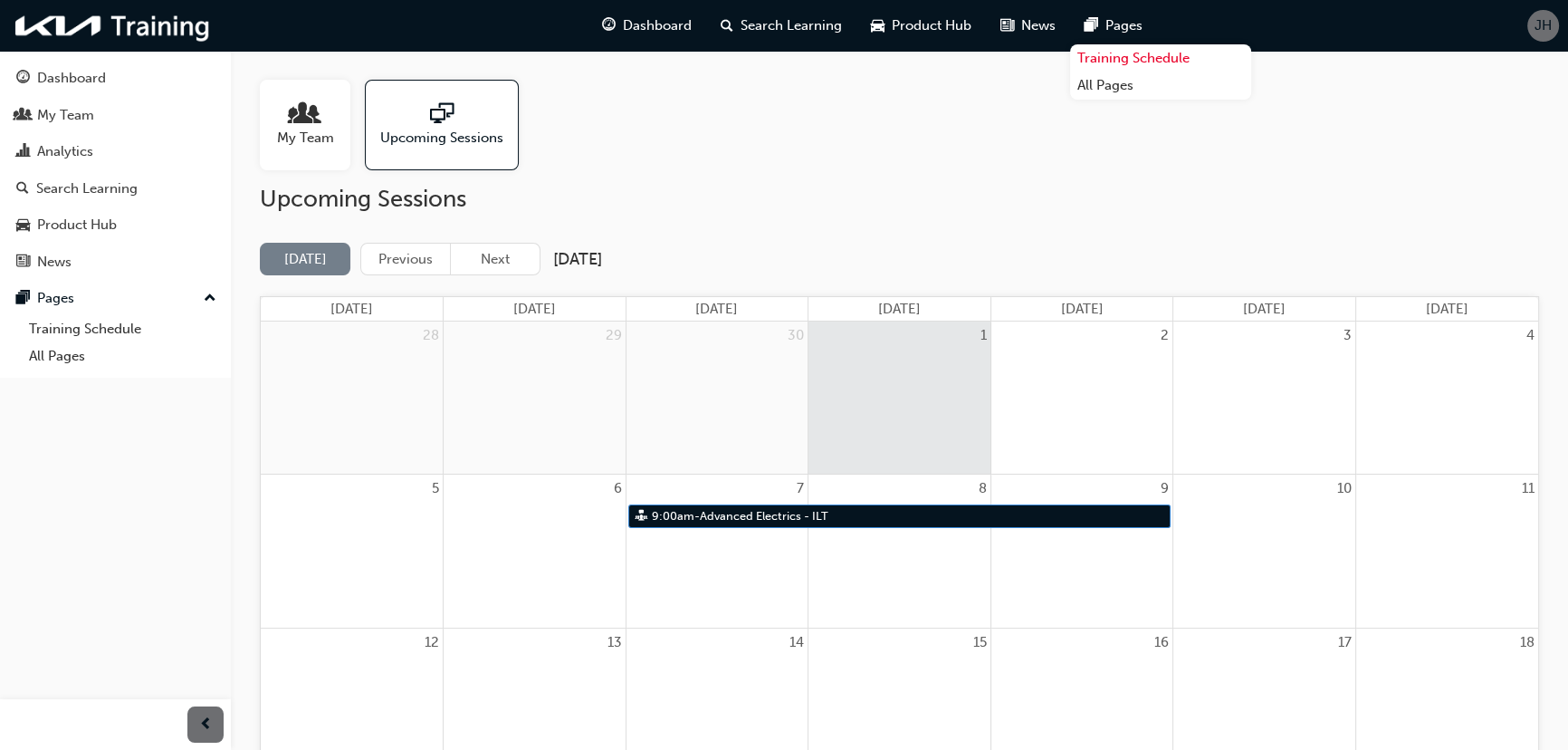
click at [1101, 60] on link "Training Schedule" at bounding box center [1160, 58] width 181 height 28
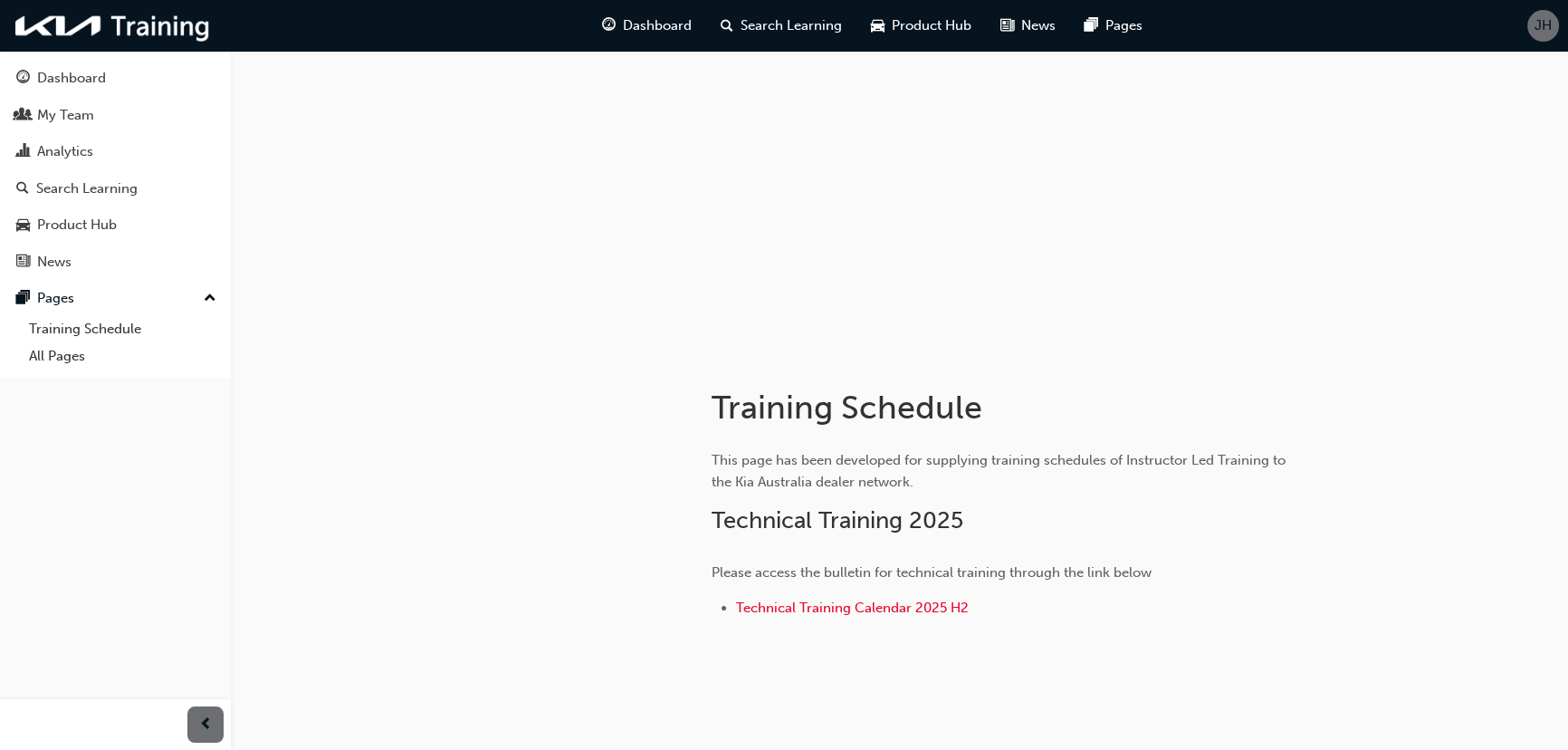
scroll to position [110, 0]
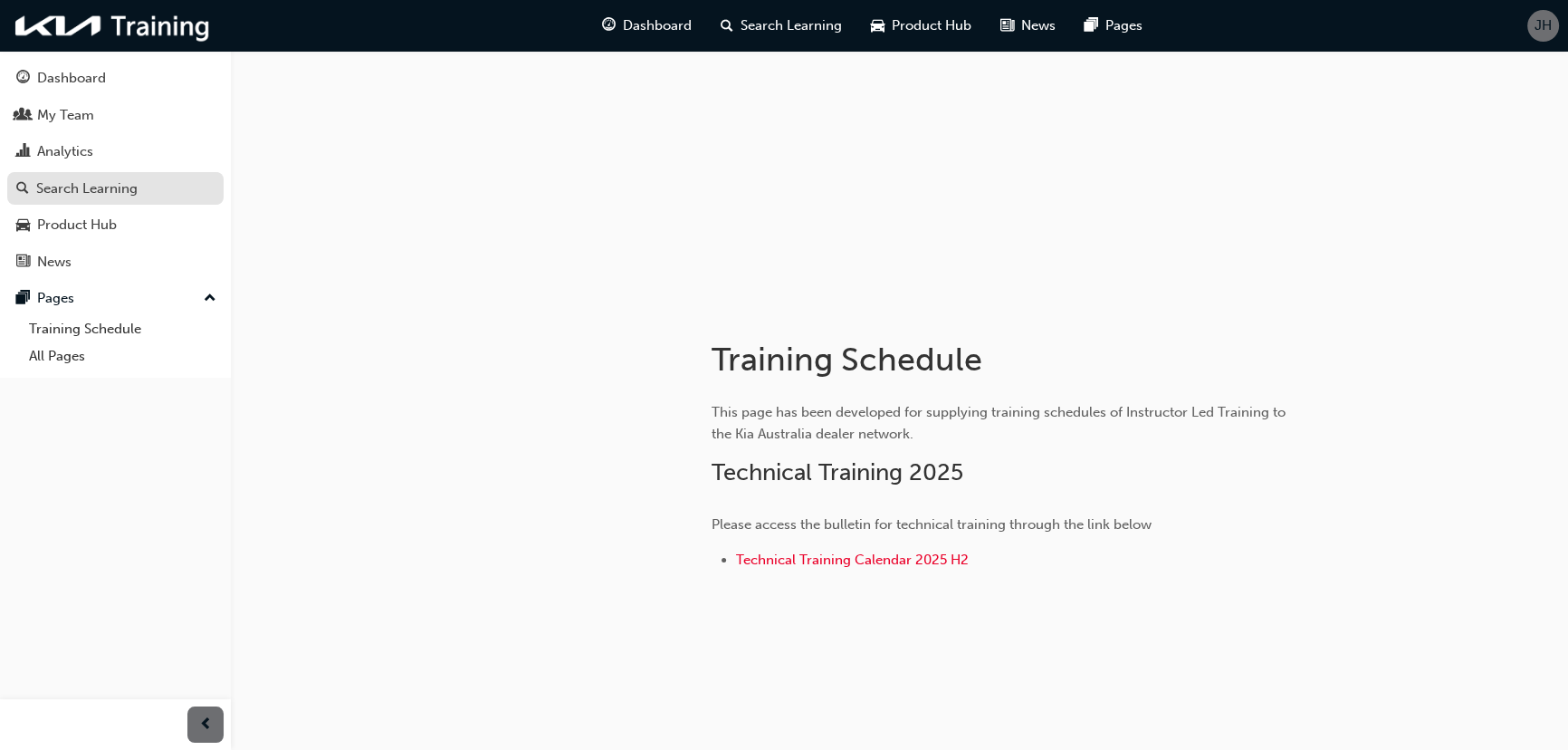
click at [88, 189] on div "Search Learning" at bounding box center [87, 189] width 101 height 21
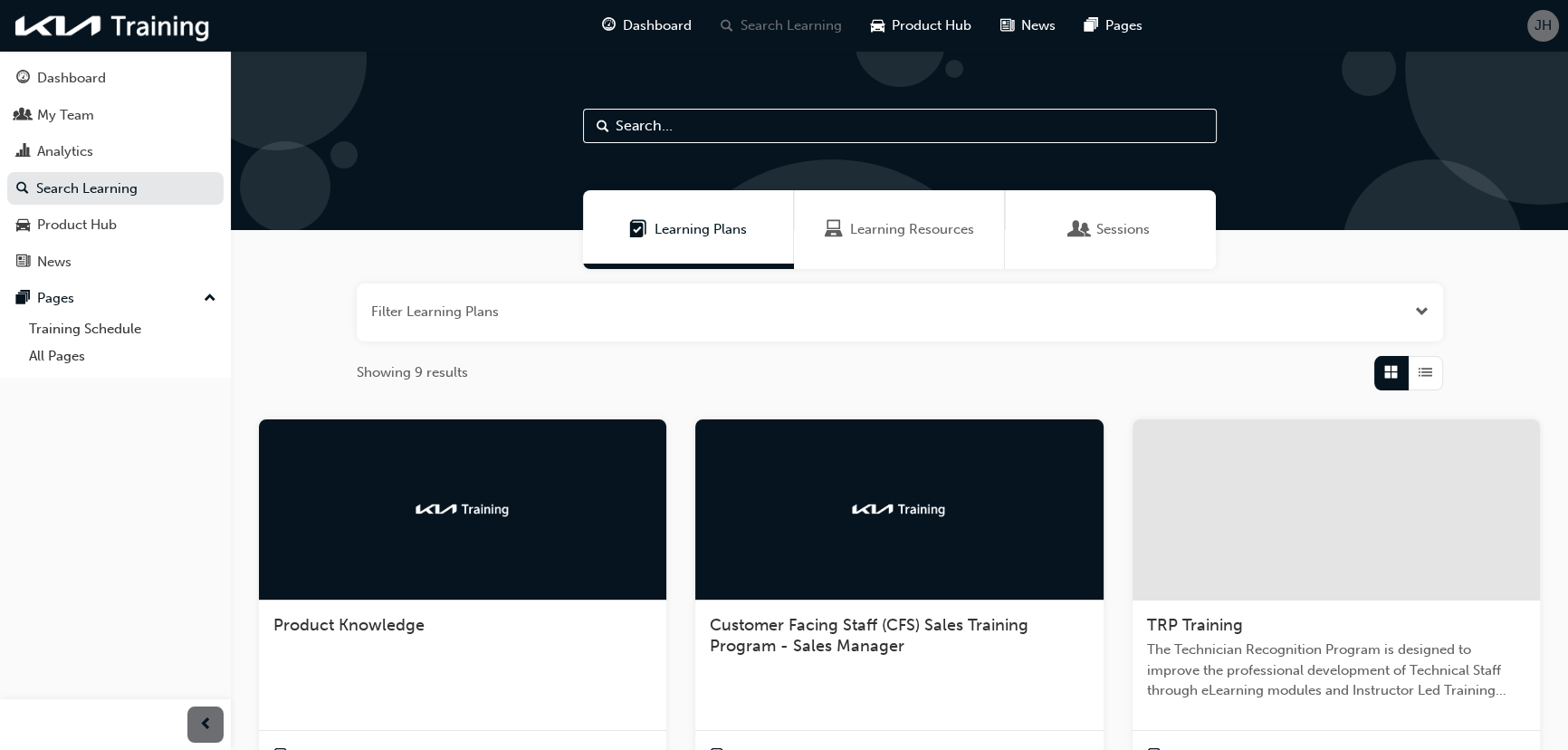
click at [1275, 502] on div at bounding box center [1336, 510] width 407 height 182
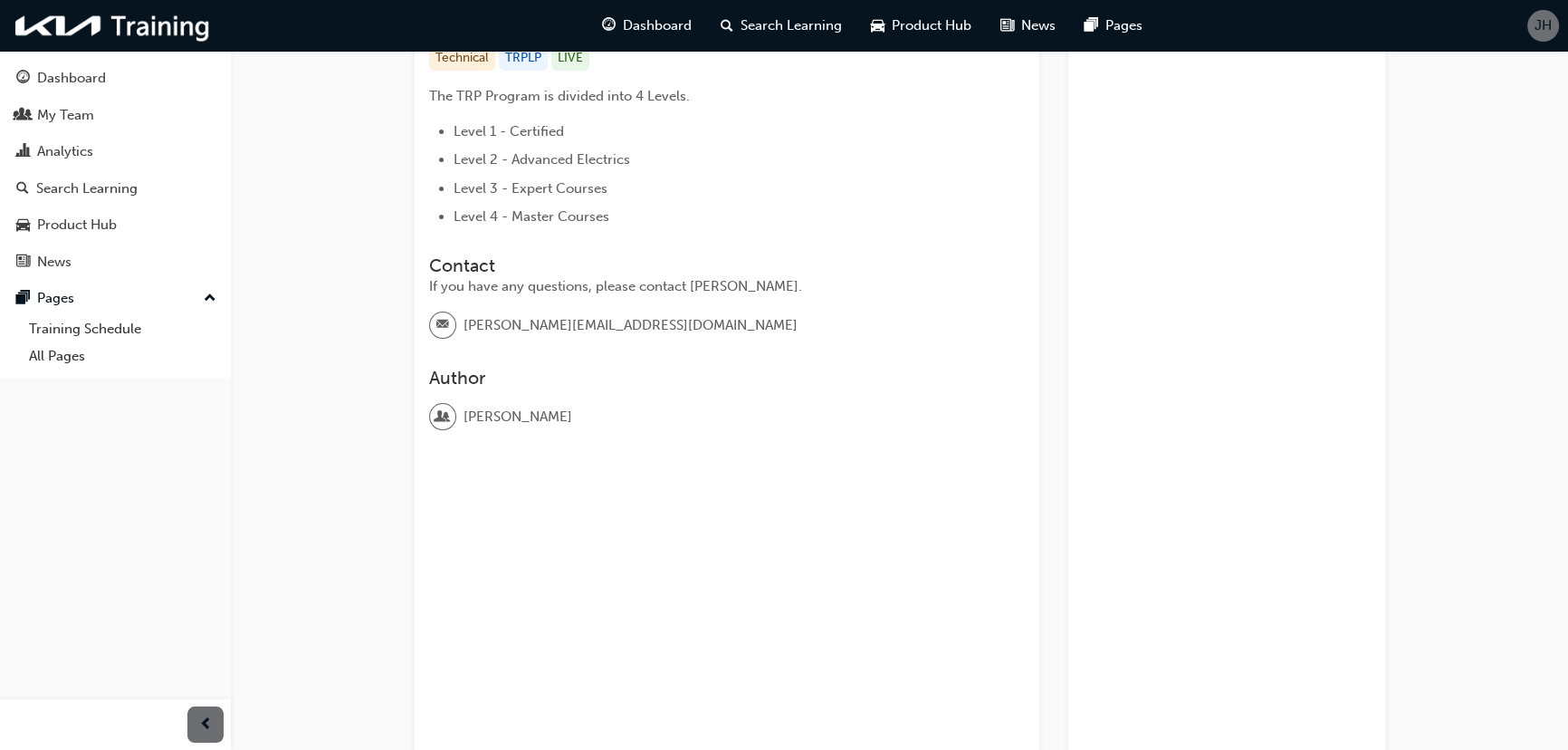
scroll to position [494, 0]
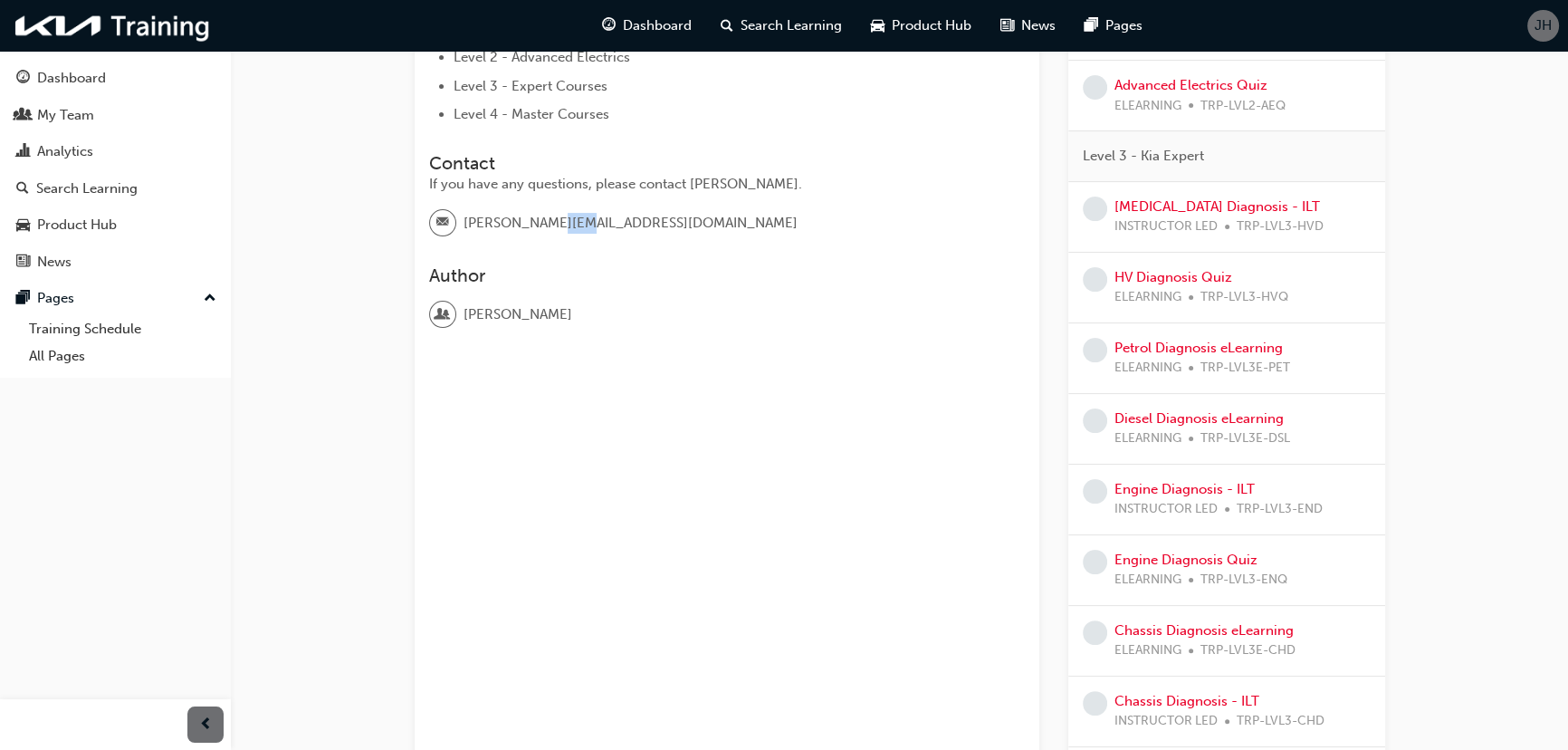
drag, startPoint x: 571, startPoint y: 228, endPoint x: 581, endPoint y: 228, distance: 10.0
click at [546, 230] on span "[PERSON_NAME][EMAIL_ADDRESS][DOMAIN_NAME]" at bounding box center [630, 223] width 334 height 21
drag, startPoint x: 590, startPoint y: 228, endPoint x: 445, endPoint y: 229, distance: 145.0
click at [448, 234] on div "[PERSON_NAME][EMAIL_ADDRESS][DOMAIN_NAME]" at bounding box center [727, 229] width 596 height 41
copy div "[PERSON_NAME][EMAIL_ADDRESS][DOMAIN_NAME]"
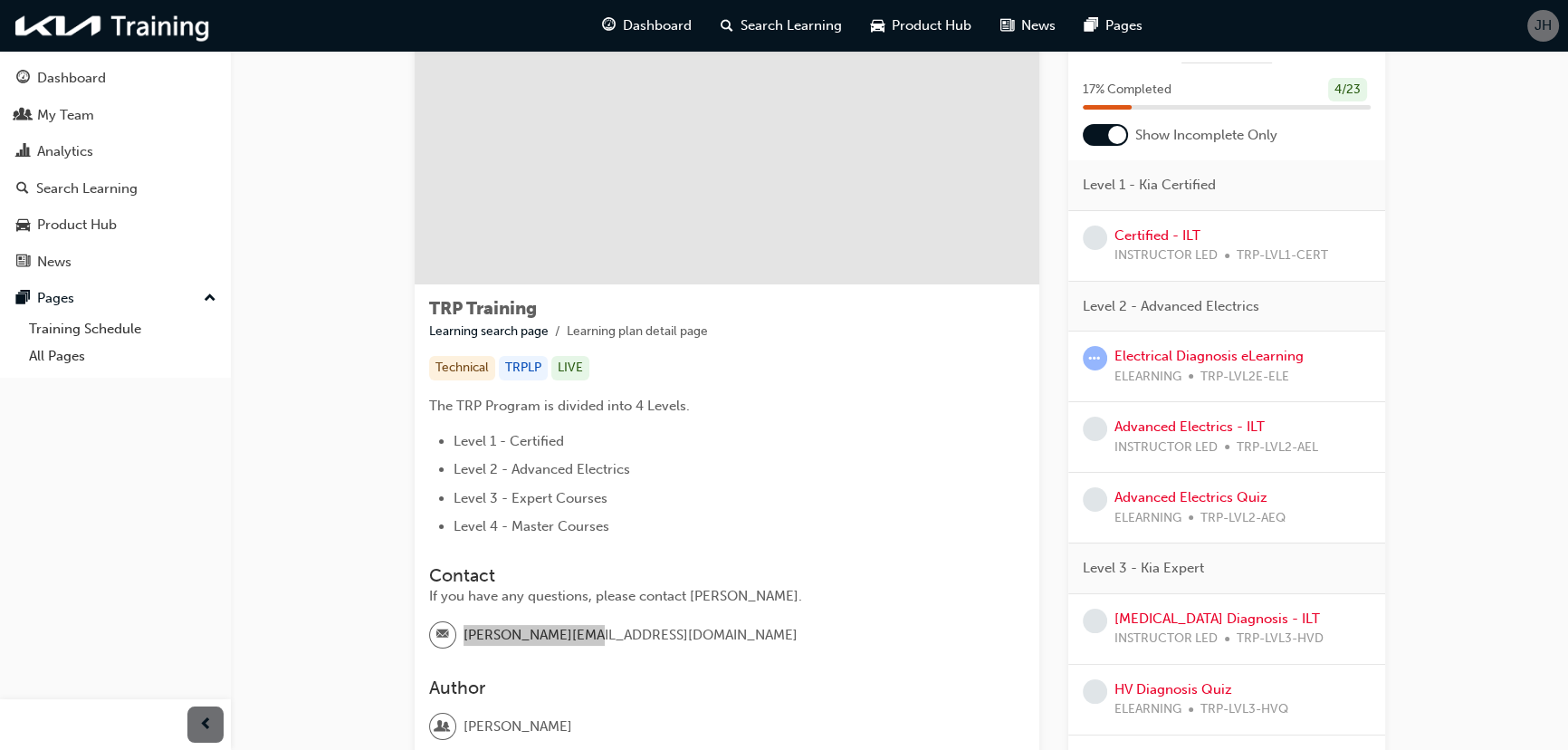
scroll to position [0, 0]
